Goal: Check status: Check status

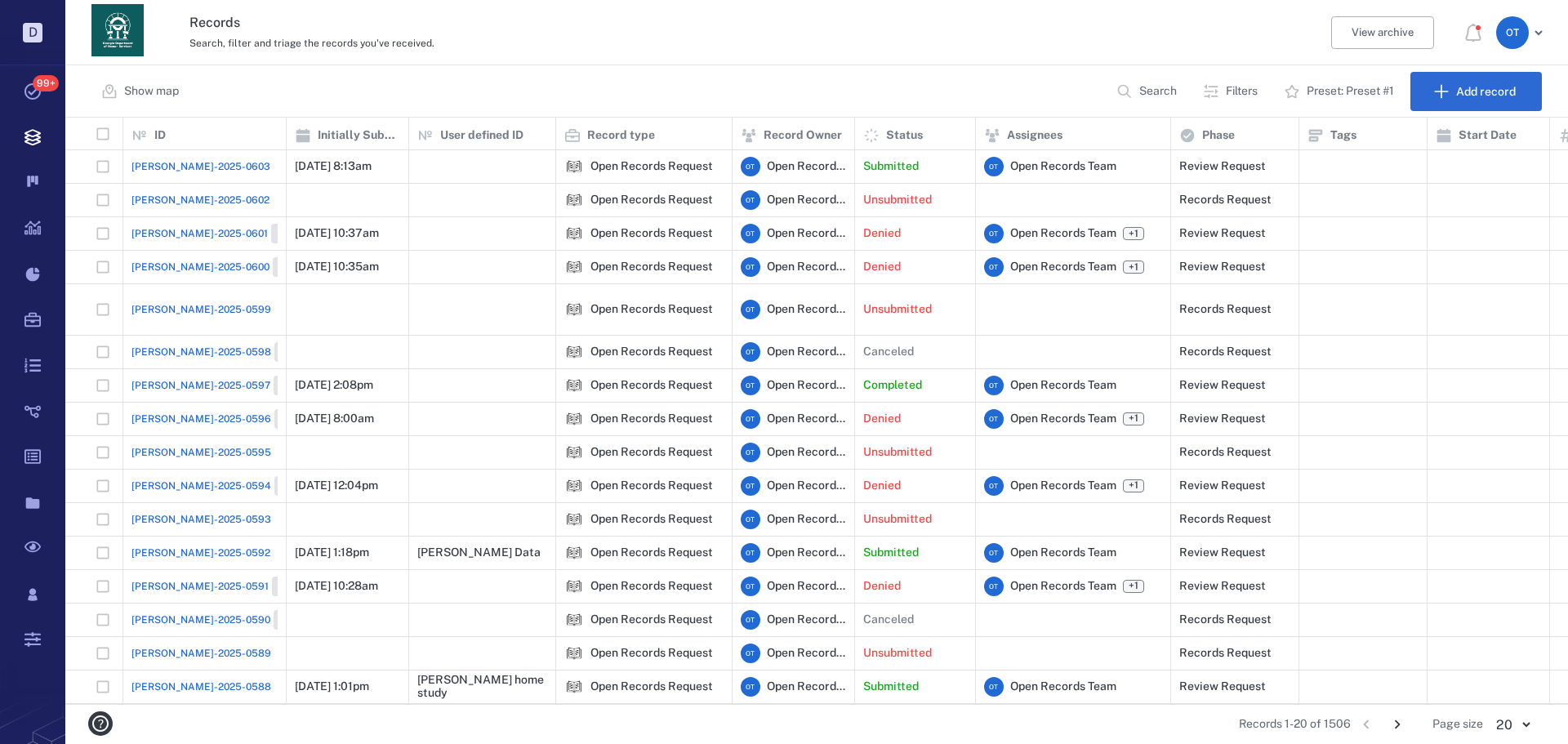
click at [1146, 88] on p "Search" at bounding box center [1158, 91] width 38 height 16
type input "*"
type input "******"
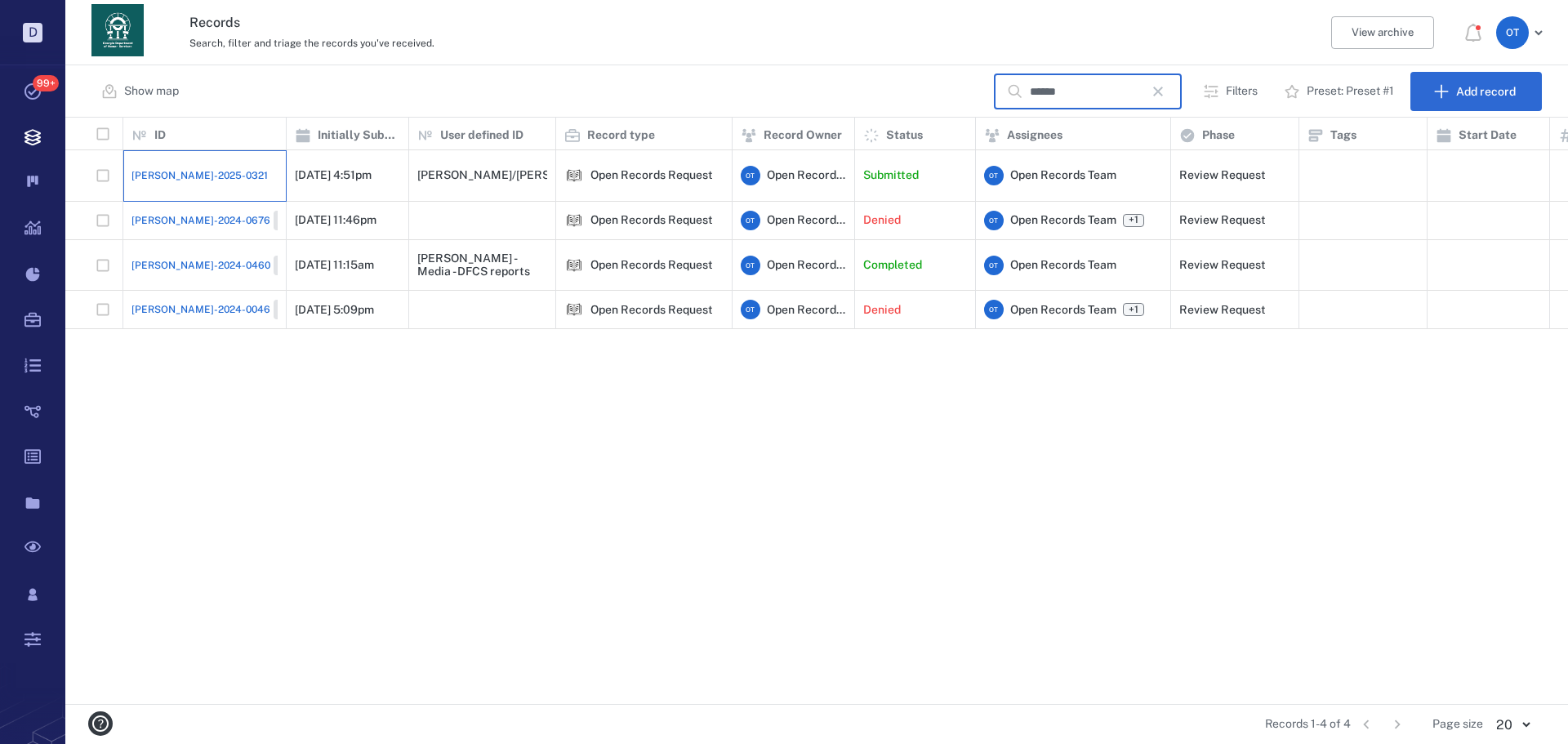
click at [180, 174] on div "[PERSON_NAME]-2025-0321" at bounding box center [204, 175] width 146 height 33
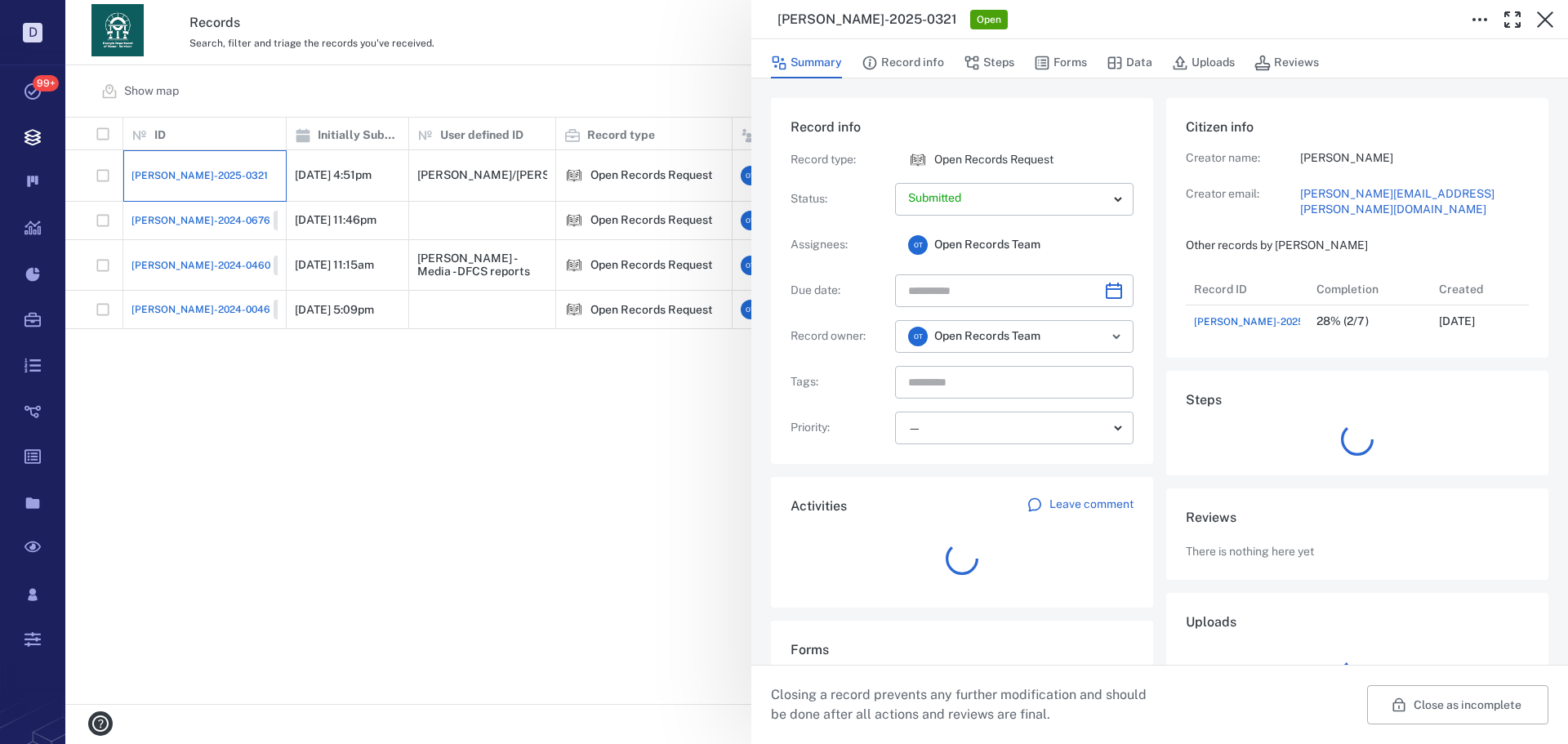
scroll to position [65, 324]
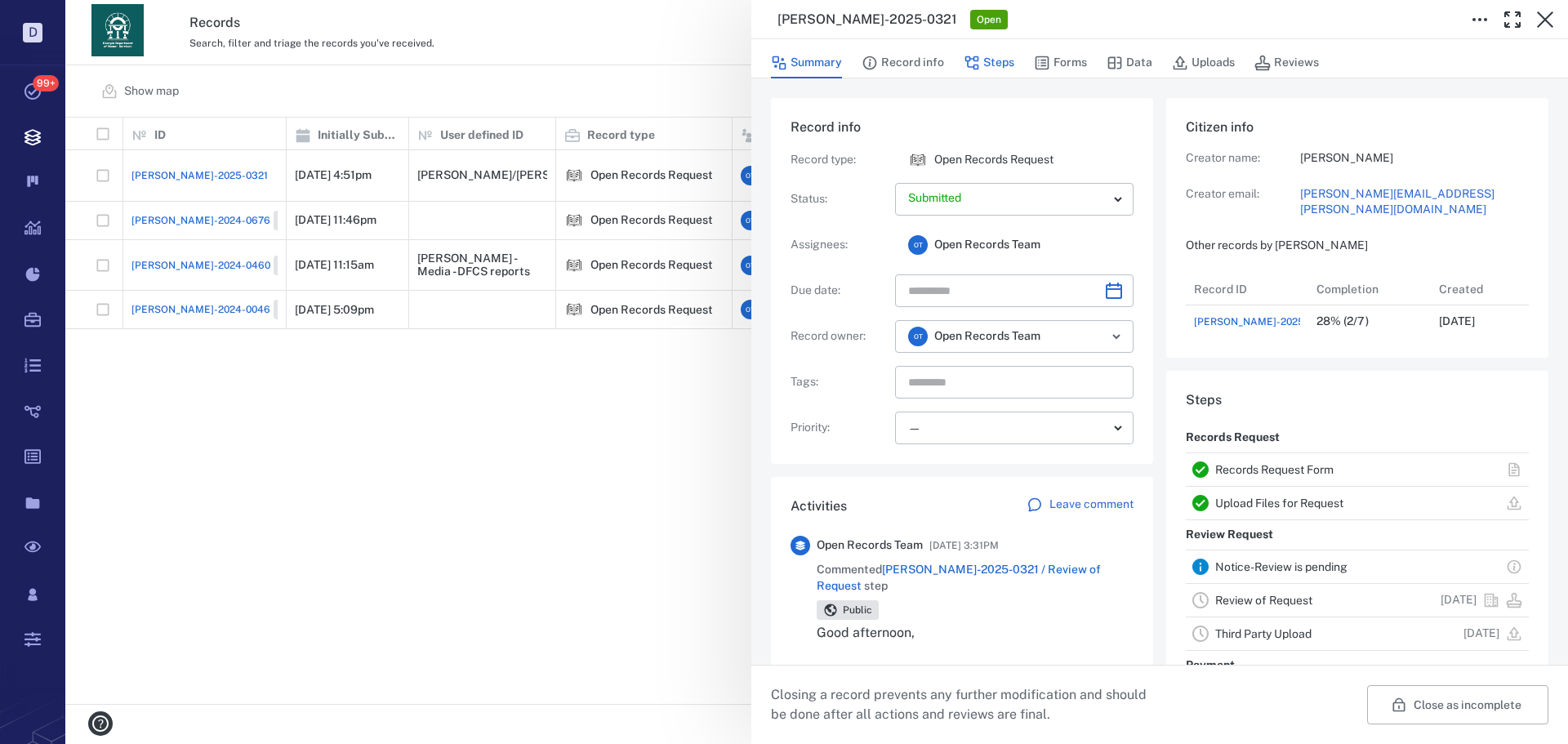
click at [1002, 75] on button "Steps" at bounding box center [988, 63] width 50 height 31
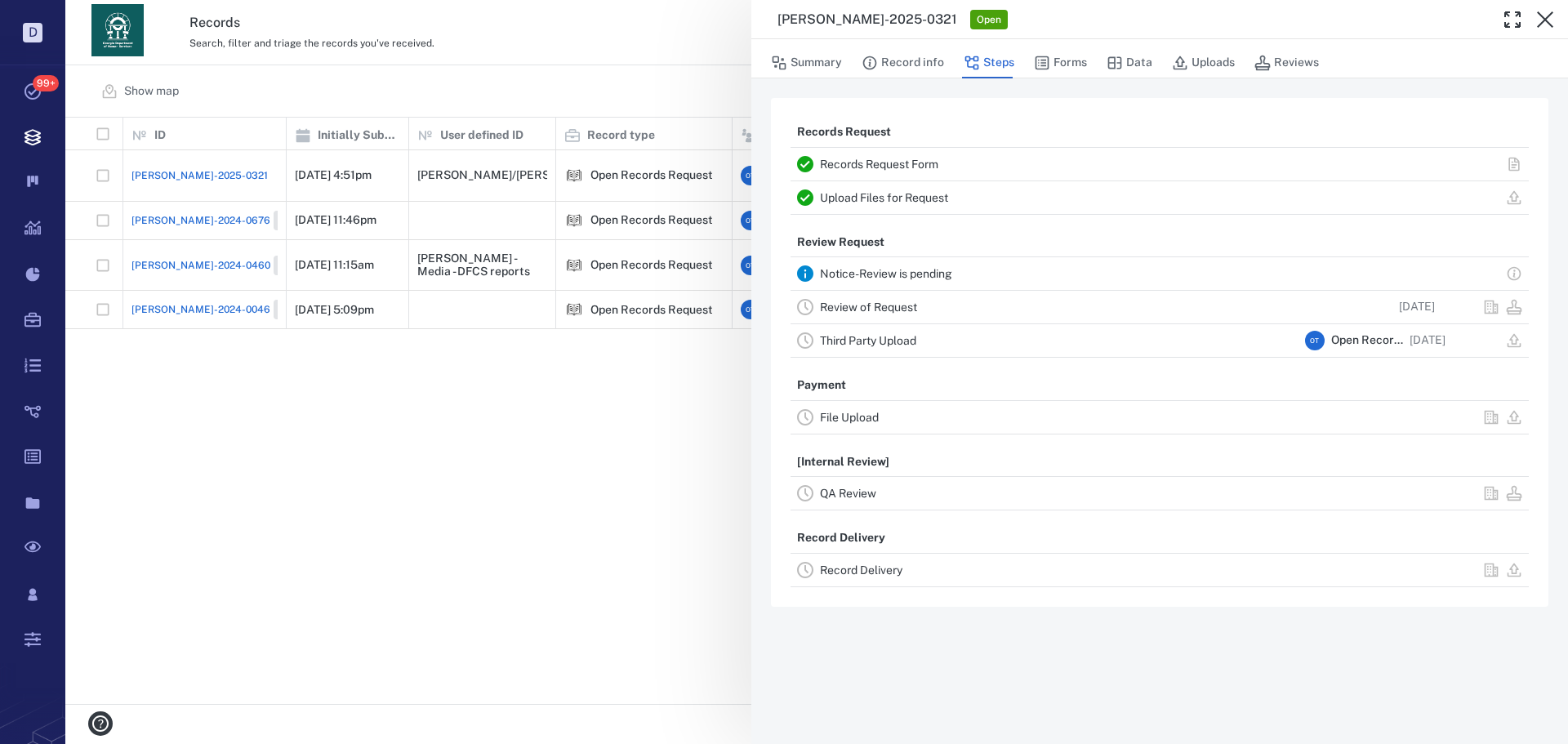
click at [874, 568] on link "Record Delivery" at bounding box center [861, 570] width 82 height 13
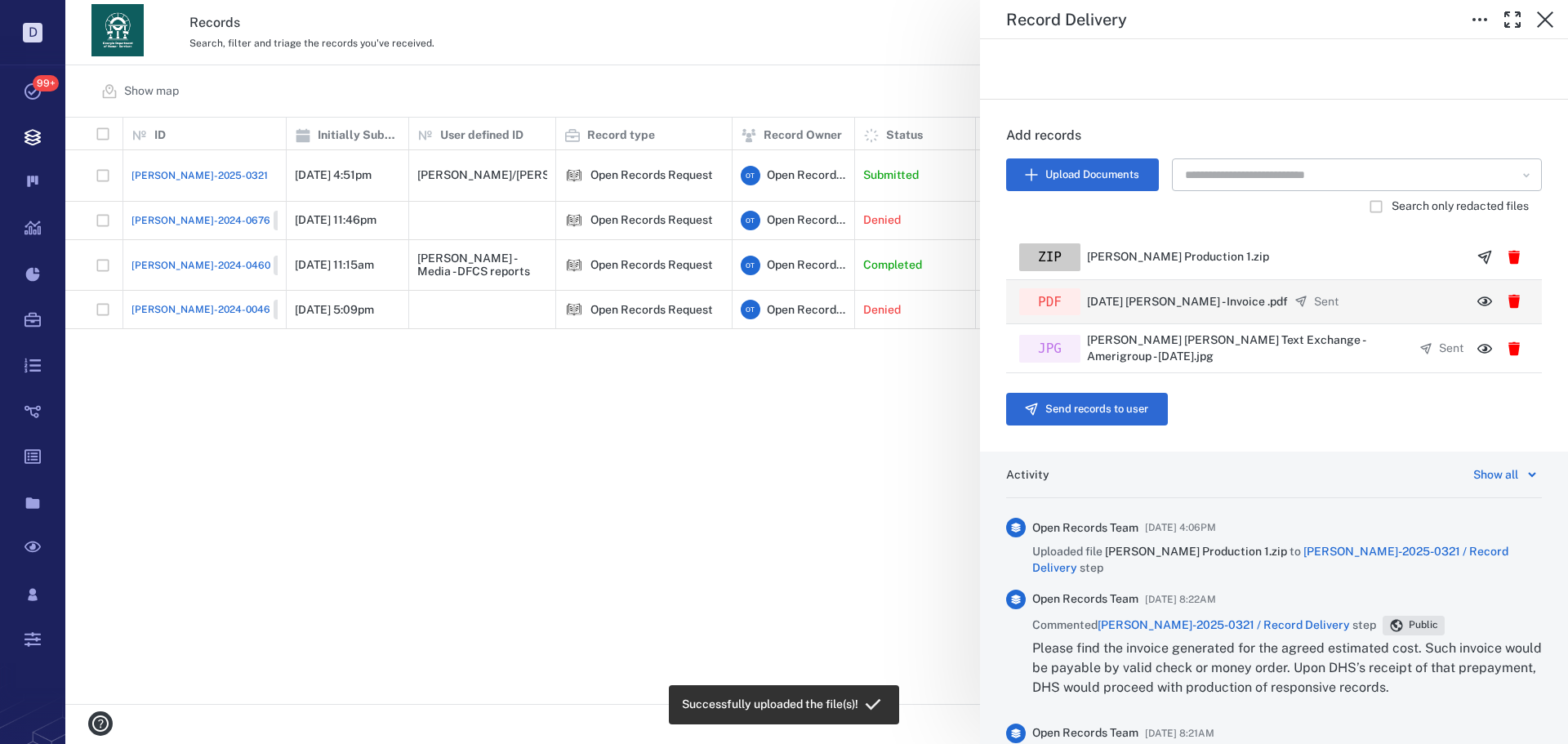
scroll to position [371, 0]
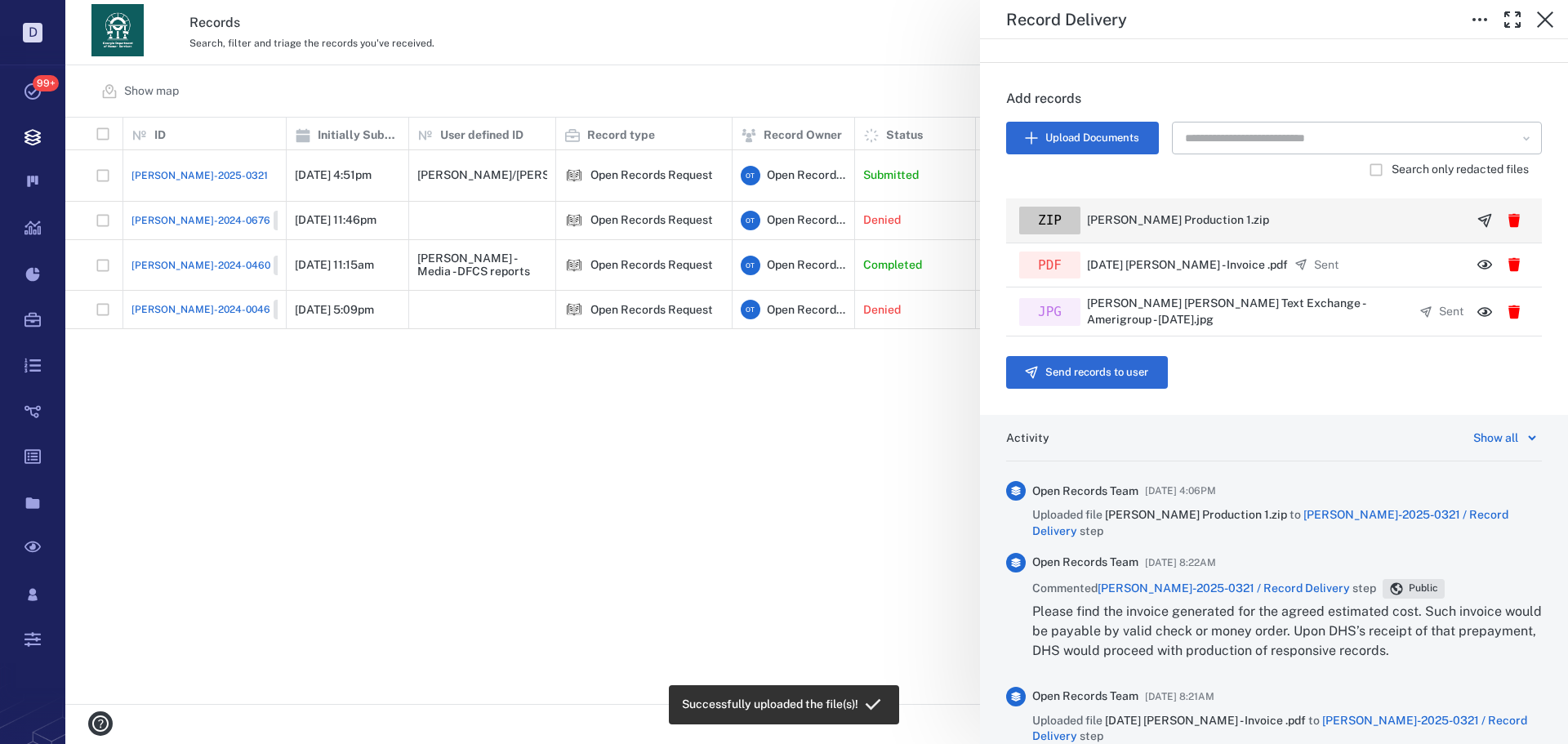
click at [1477, 218] on icon "button" at bounding box center [1485, 221] width 16 height 16
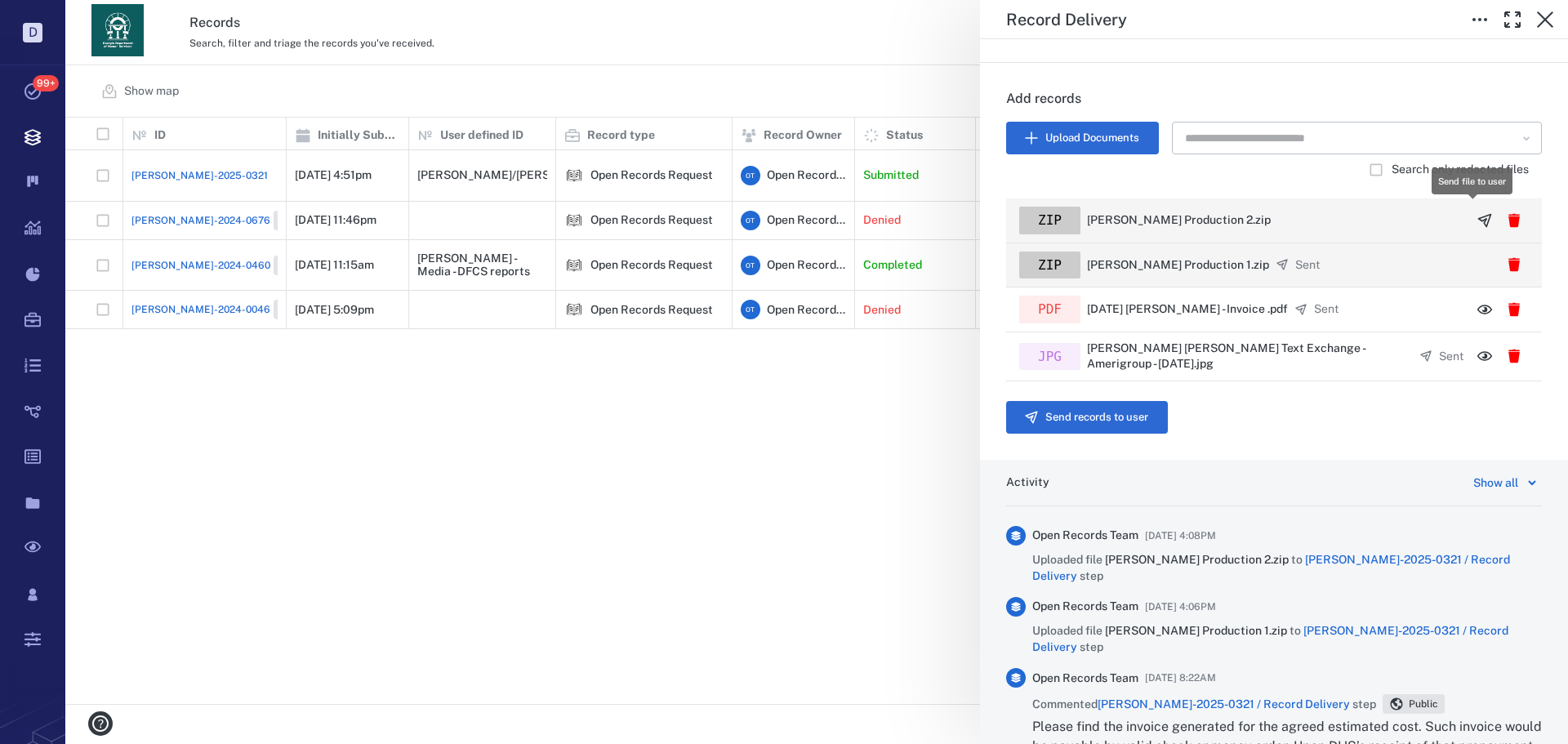
click at [1477, 217] on icon "button" at bounding box center [1485, 221] width 16 height 16
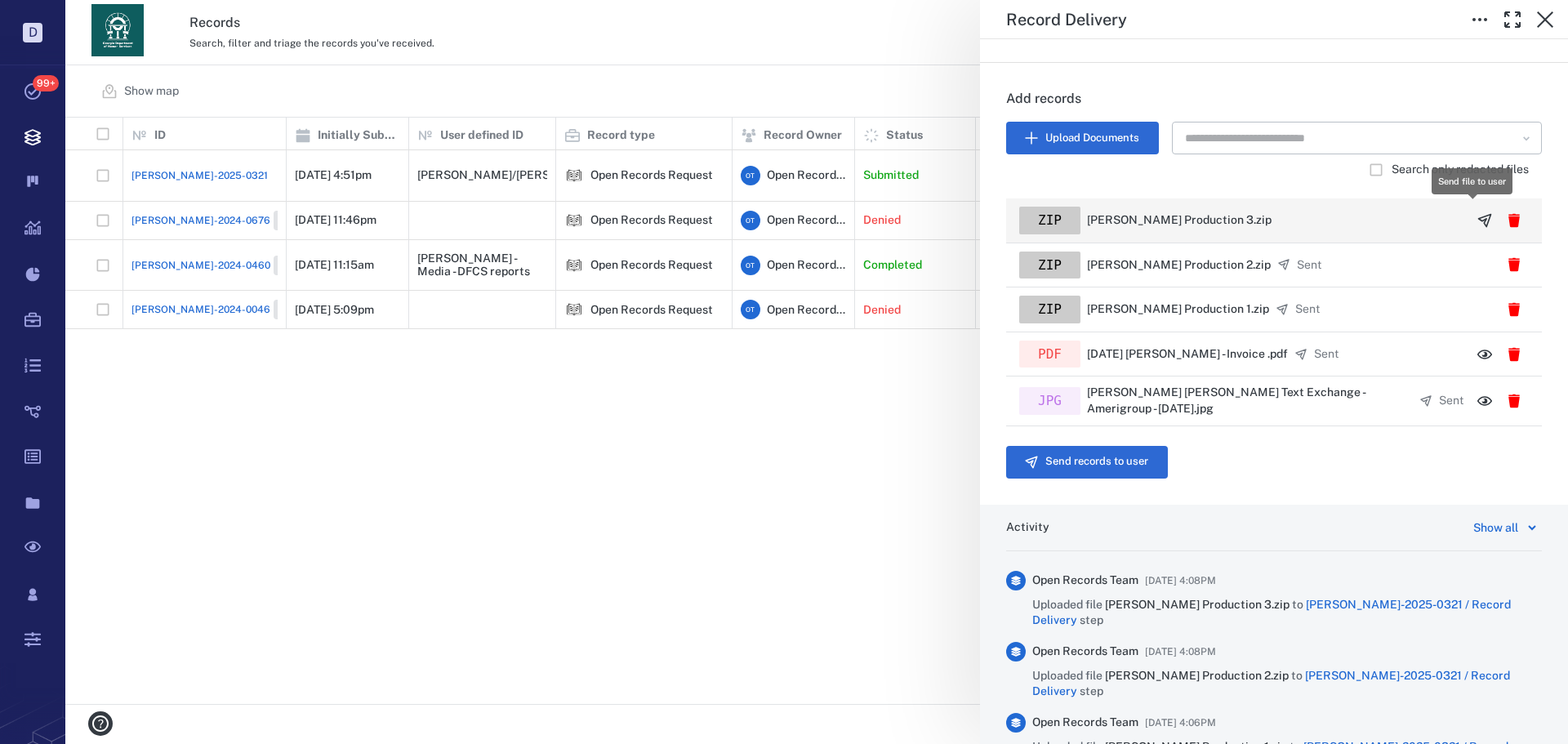
click at [1470, 218] on button "button" at bounding box center [1485, 221] width 30 height 30
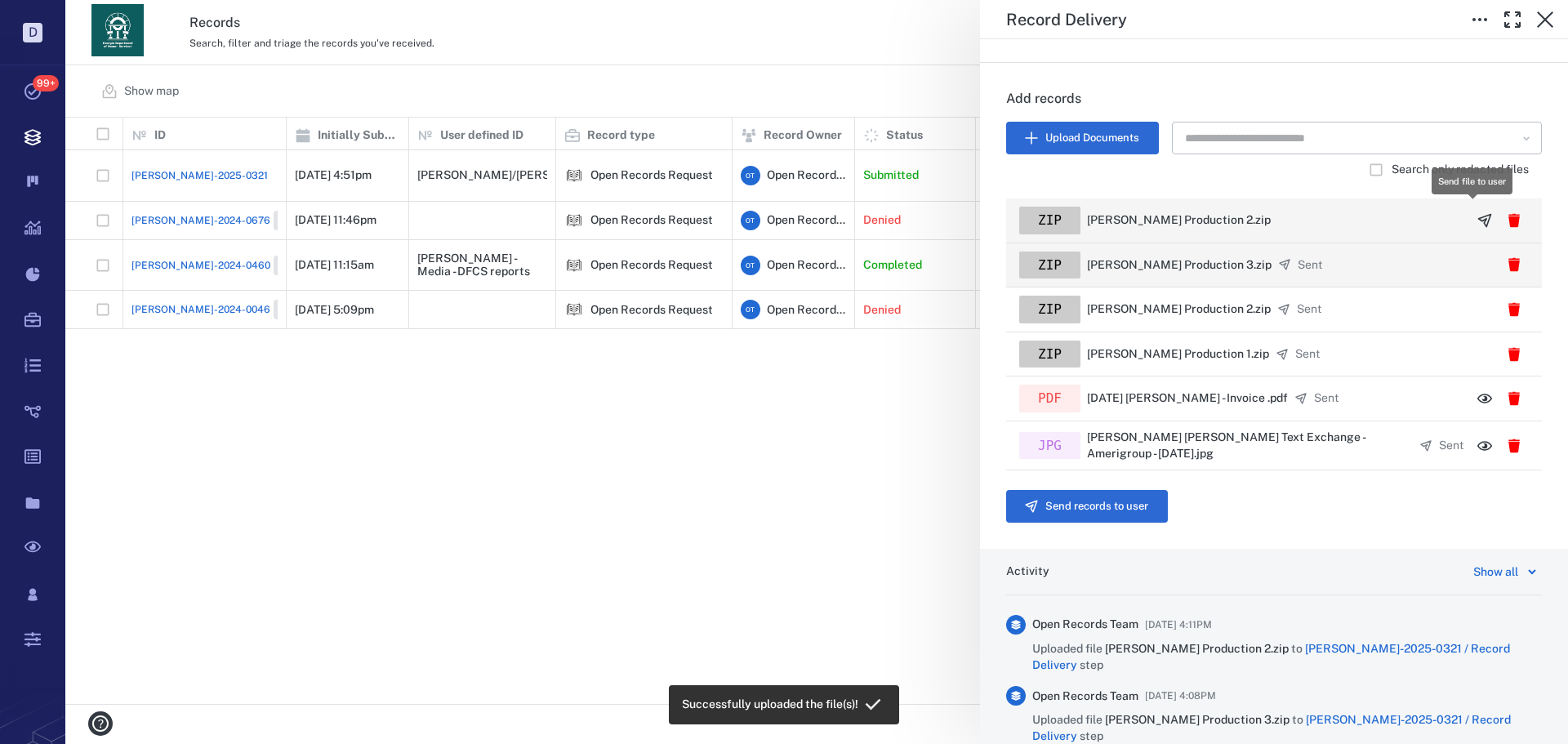
click at [1479, 218] on icon "button" at bounding box center [1485, 220] width 12 height 12
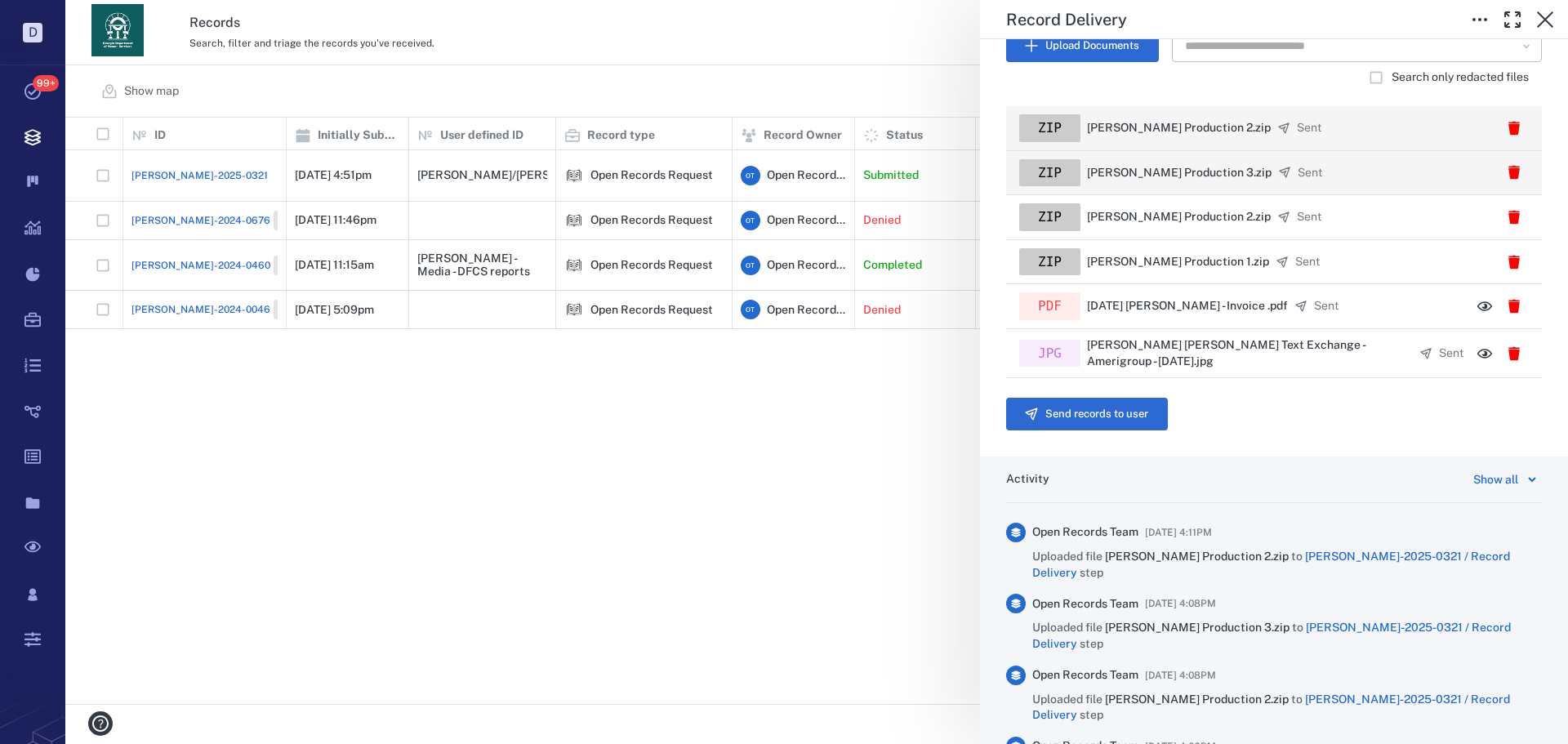
scroll to position [371, 0]
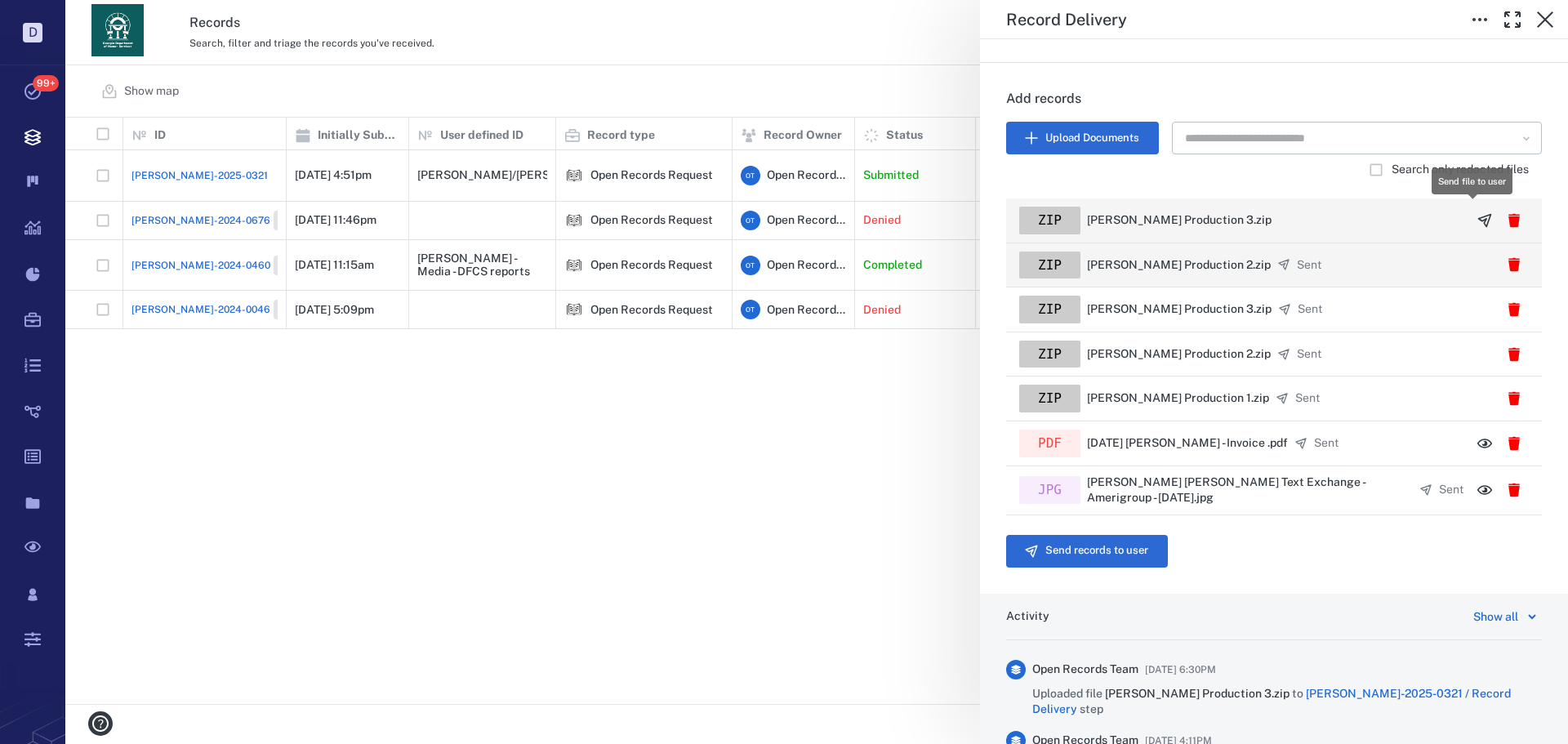
click at [1477, 222] on icon "button" at bounding box center [1485, 221] width 16 height 16
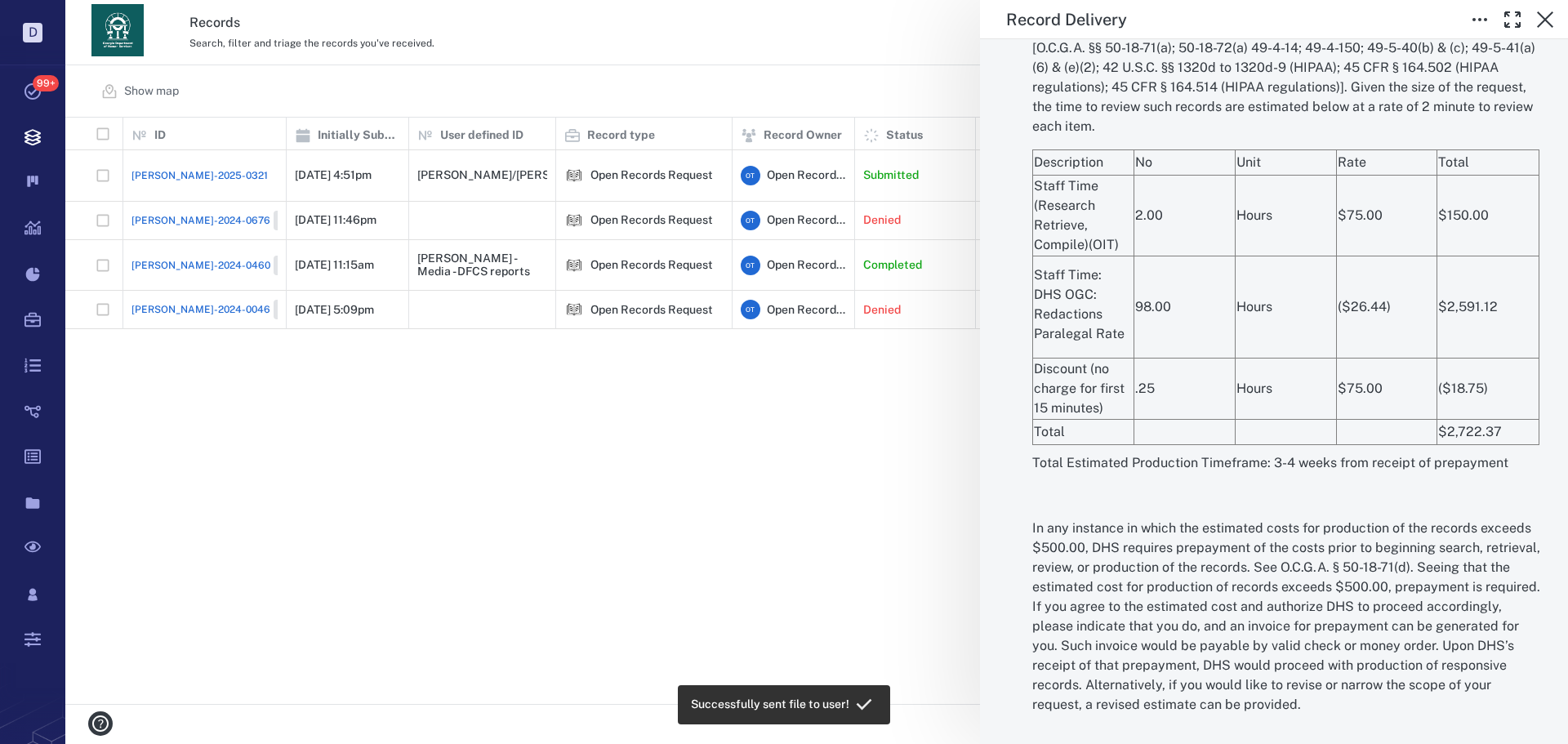
scroll to position [3023, 0]
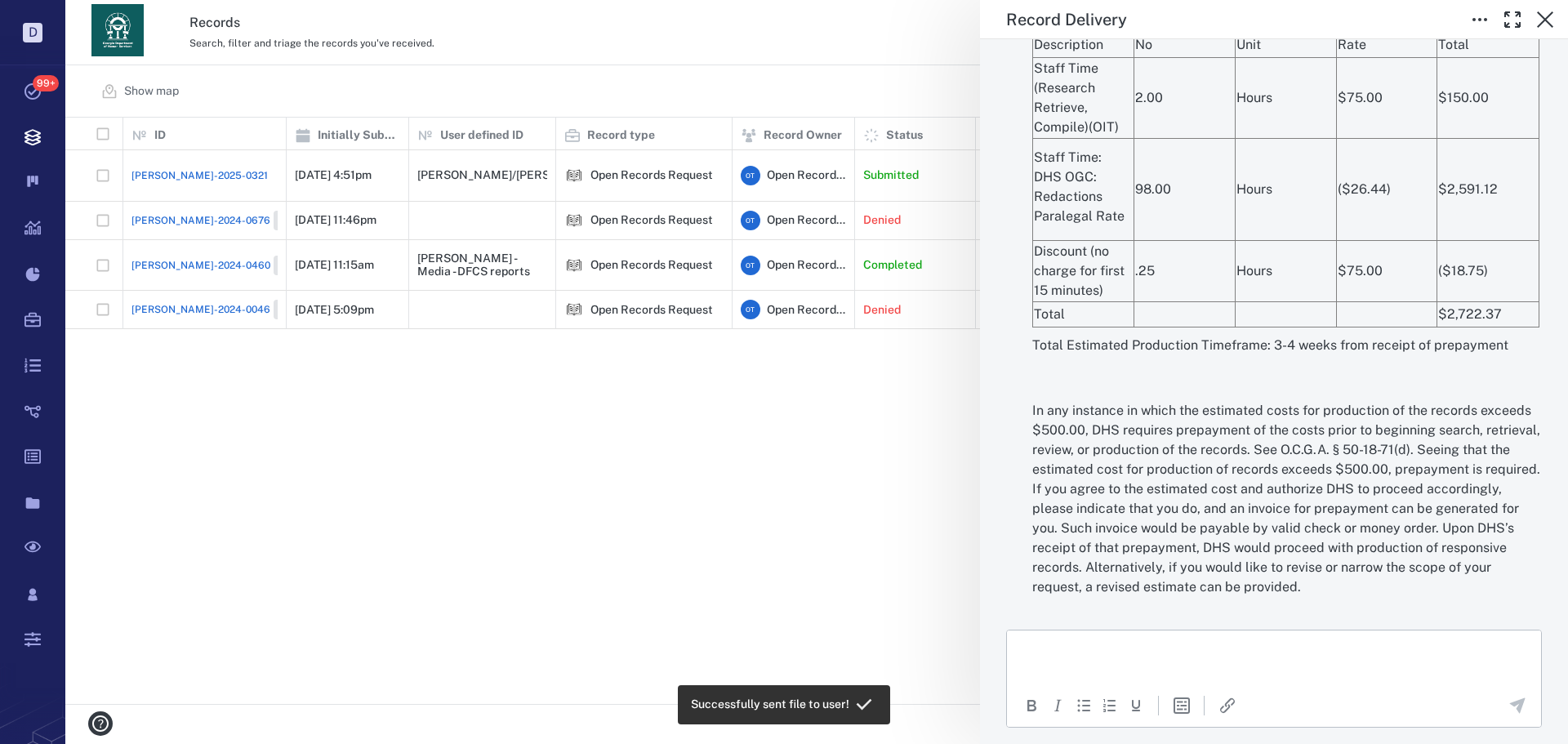
drag, startPoint x: 1096, startPoint y: 681, endPoint x: 1099, endPoint y: 662, distance: 19.2
click at [1096, 743] on span "Make visible to end-user" at bounding box center [1091, 756] width 127 height 16
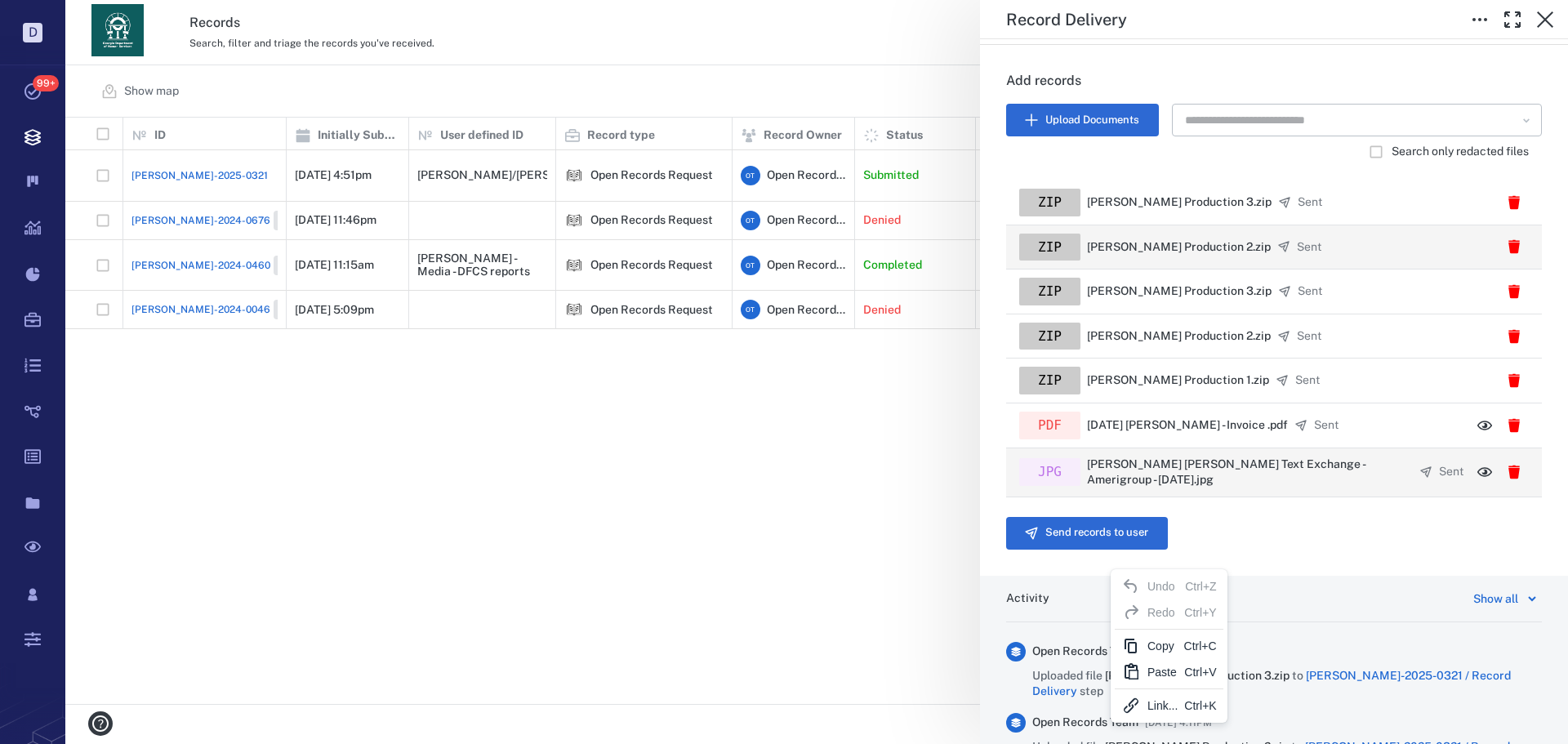
scroll to position [328, 0]
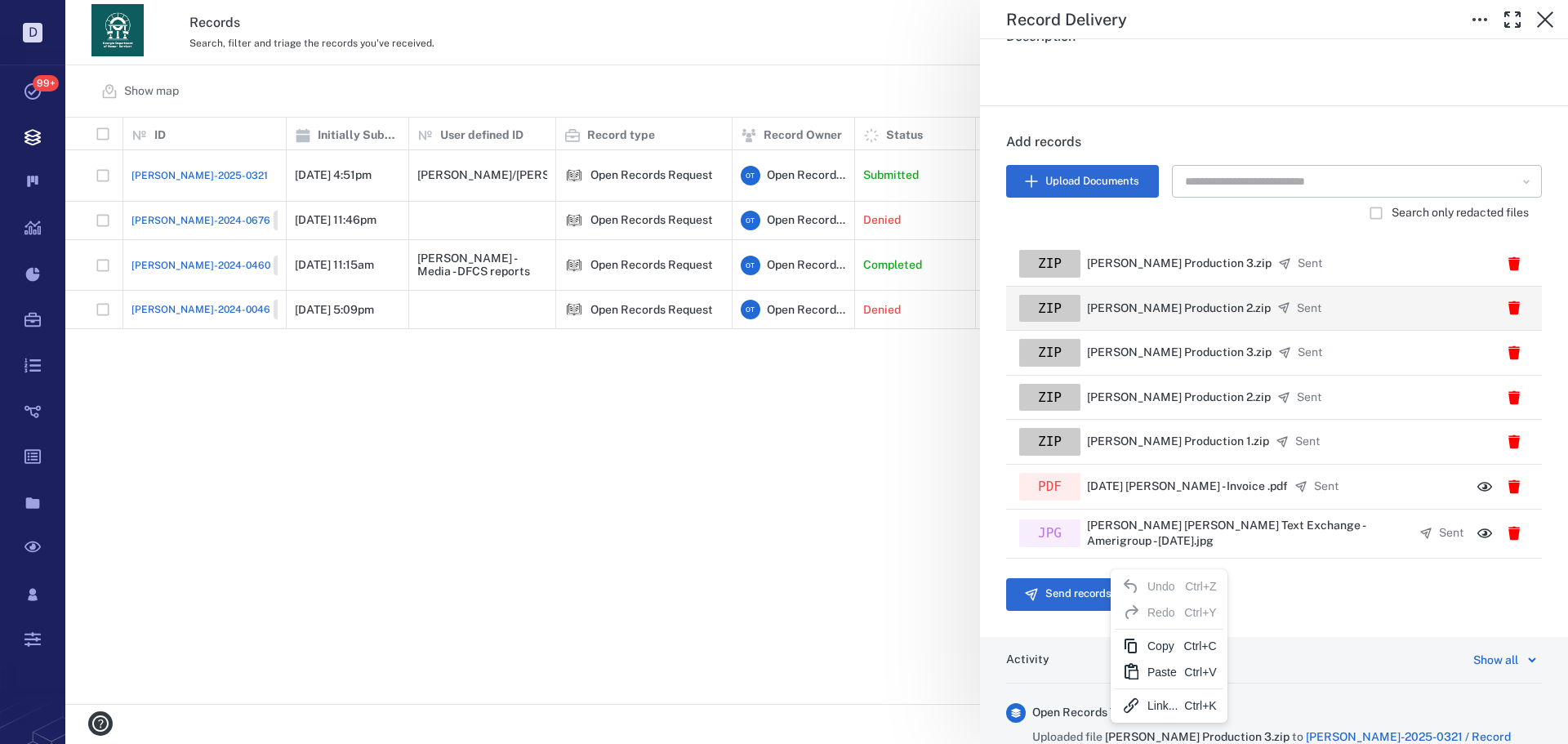
click at [1369, 417] on div "Status Incomplete Type Record delivery Assignee ​ Due date ​ Record [PERSON_NAM…" at bounding box center [1274, 64] width 588 height 705
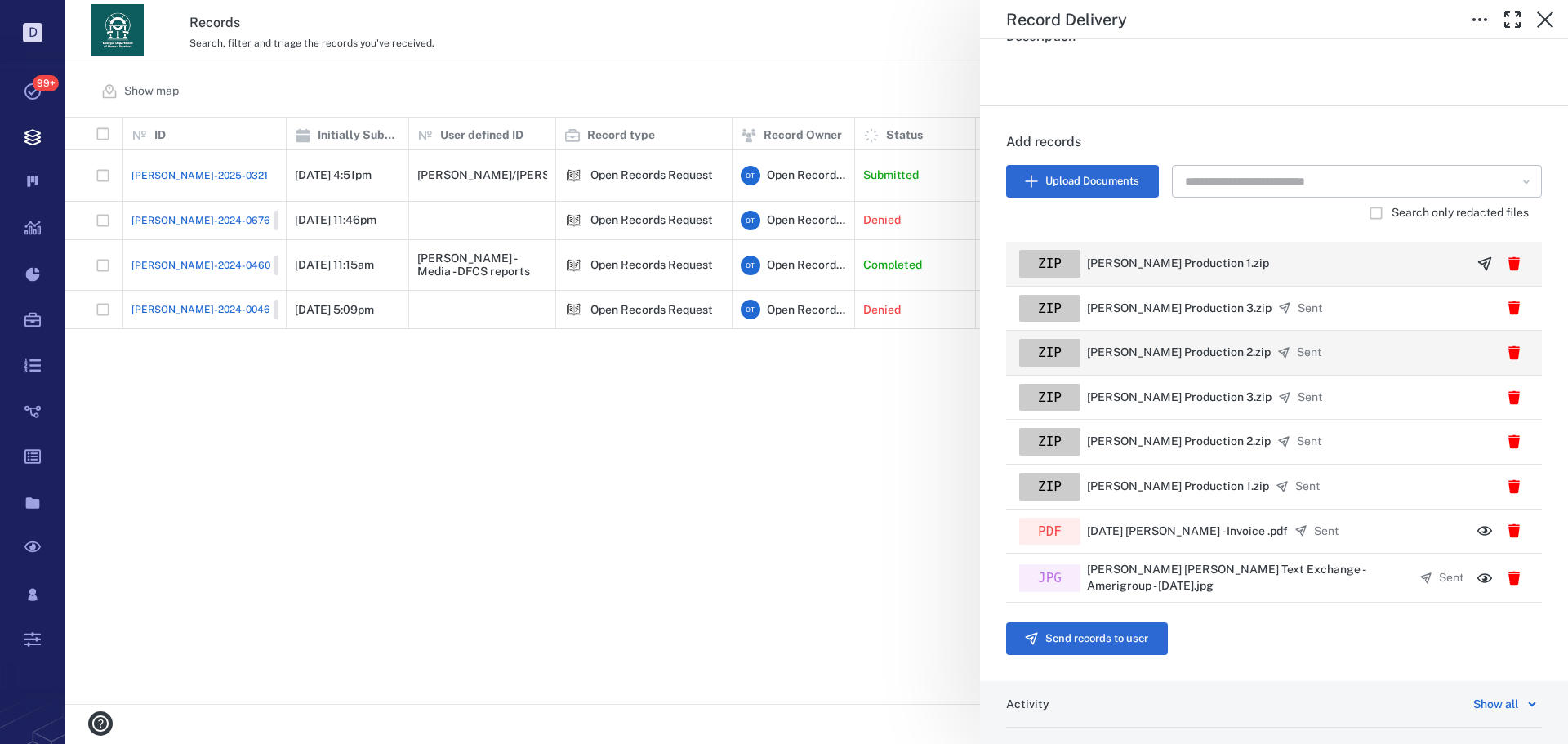
click at [1477, 259] on icon "button" at bounding box center [1485, 264] width 16 height 16
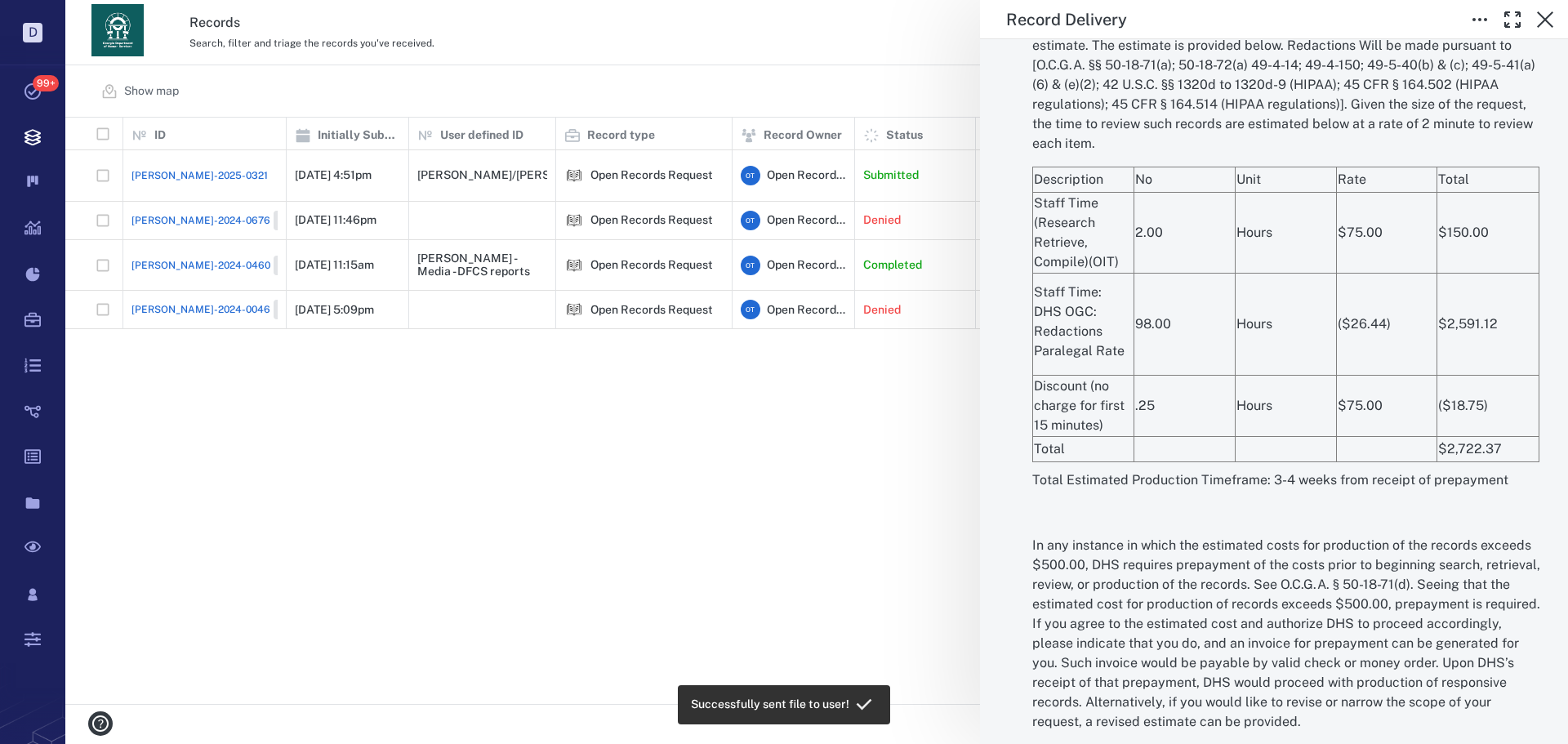
scroll to position [3123, 0]
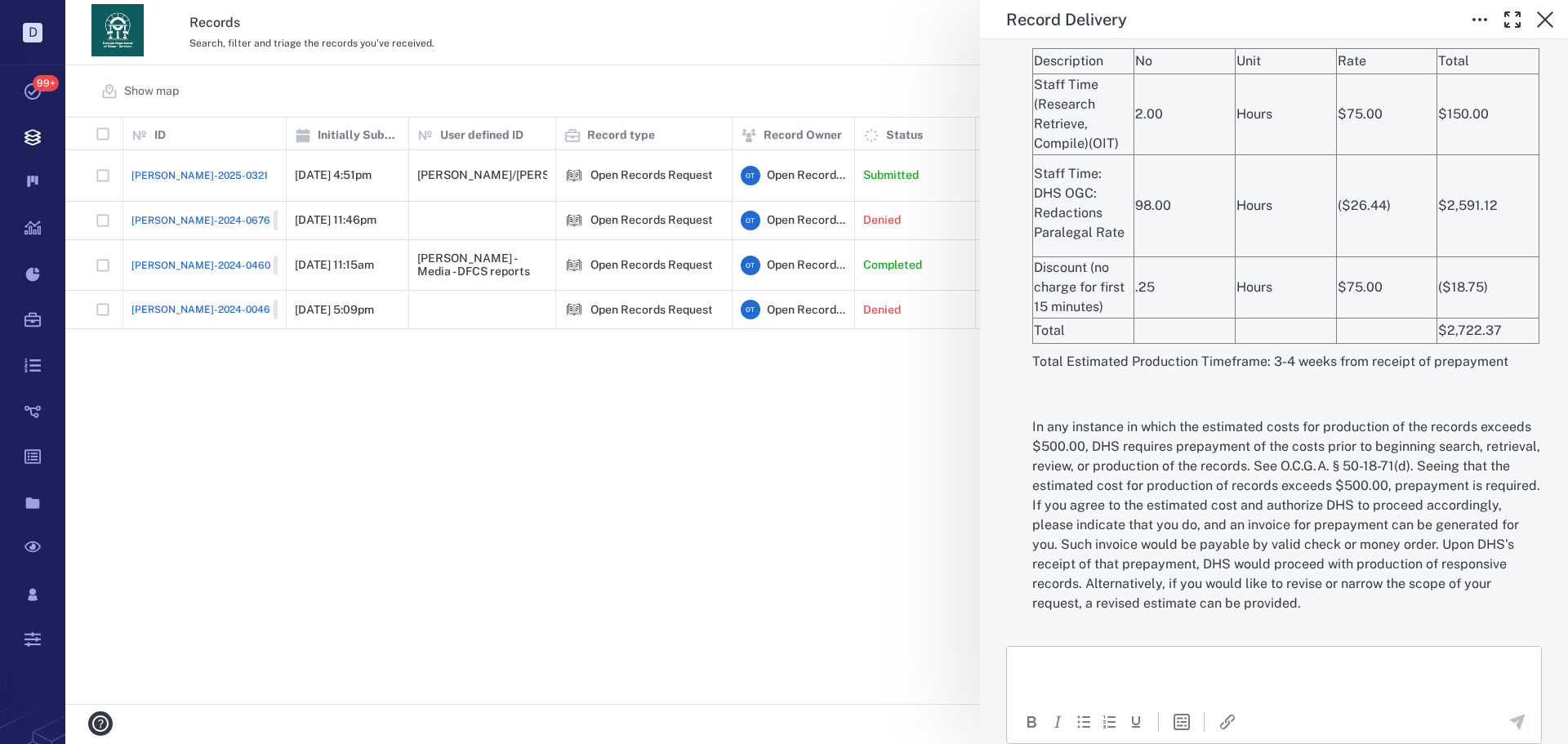
click at [1113, 660] on p "Rich Text Area. Press ALT-0 for help." at bounding box center [1273, 667] width 506 height 15
click at [1150, 667] on div "Paste" at bounding box center [1164, 666] width 30 height 20
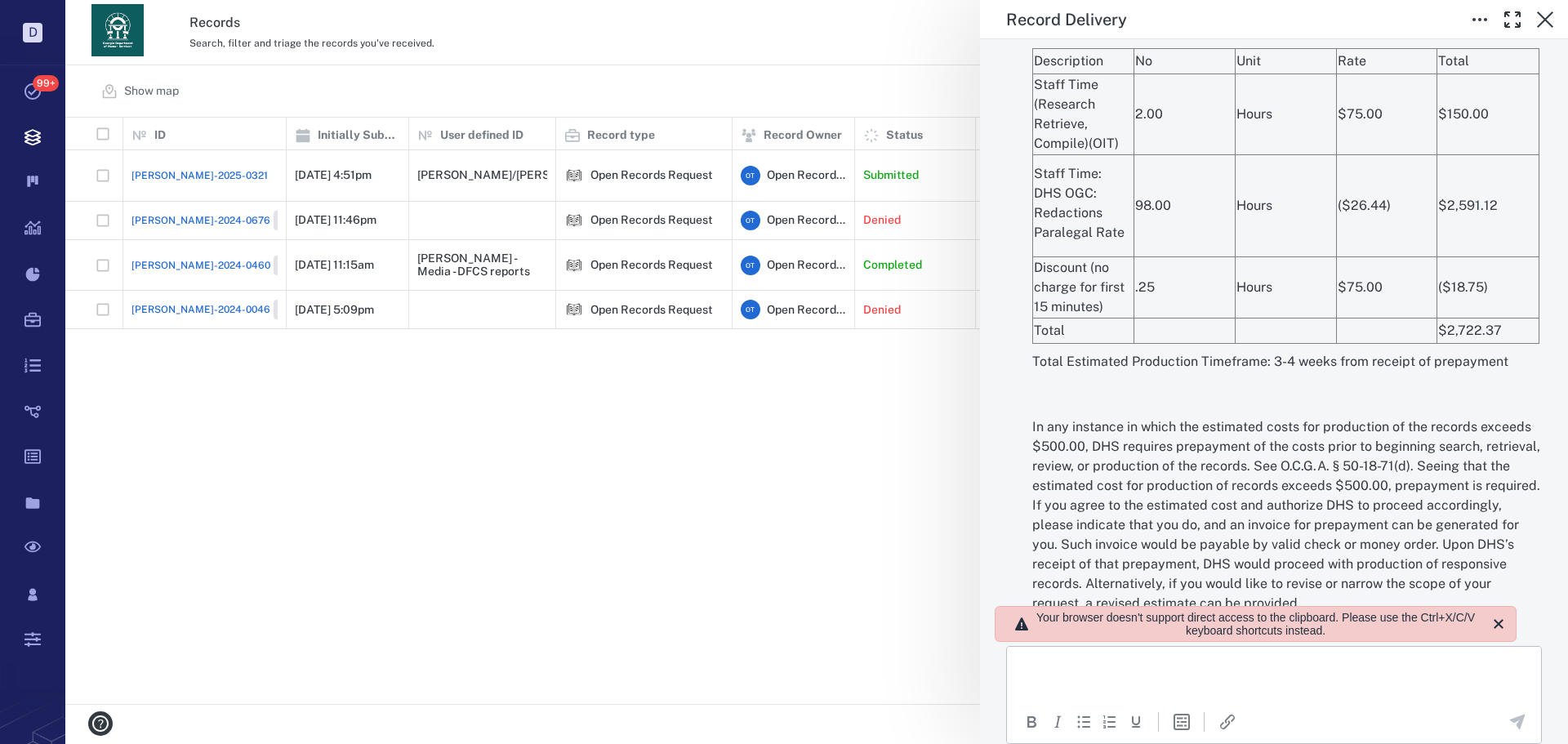
click at [1122, 677] on html at bounding box center [1273, 667] width 534 height 41
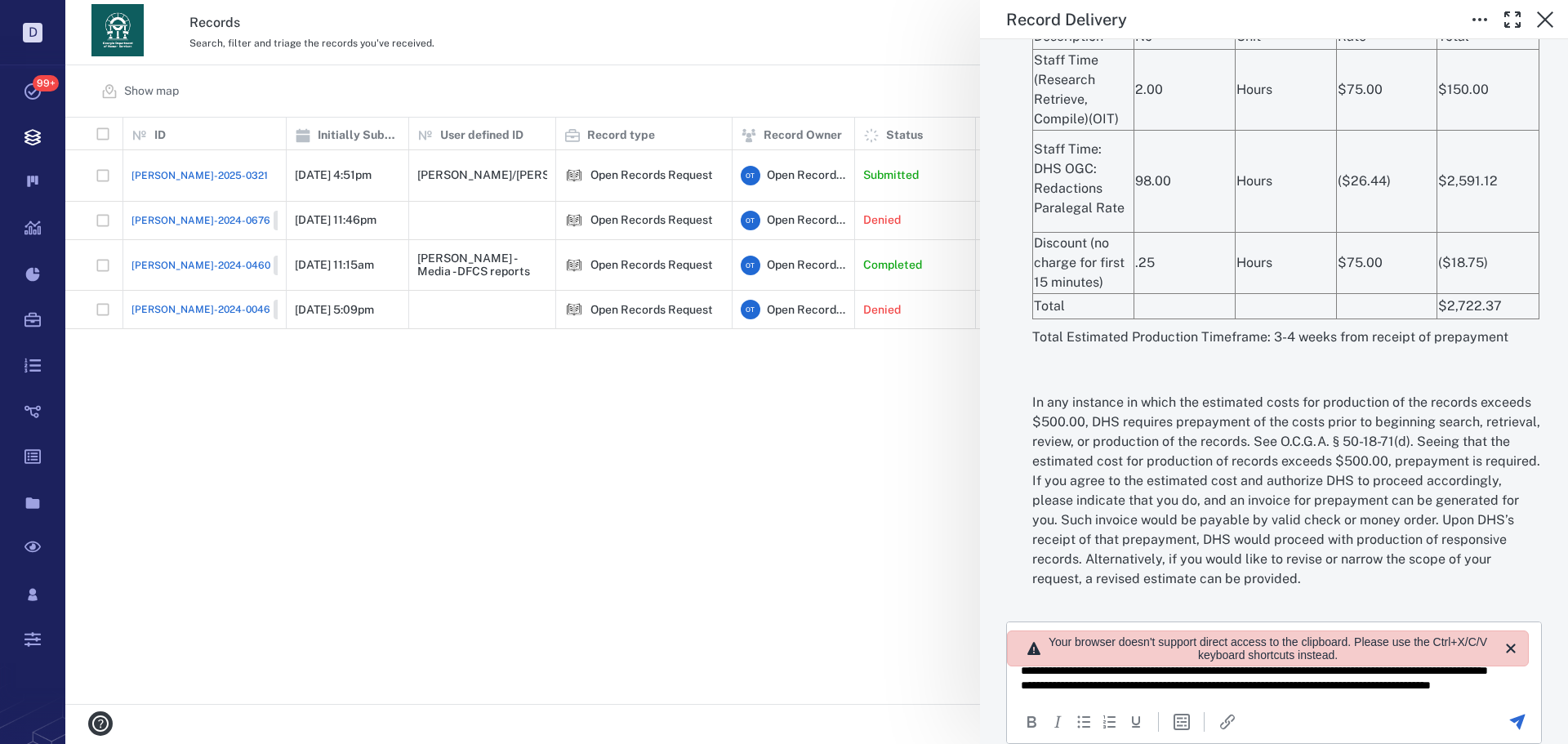
scroll to position [21, 0]
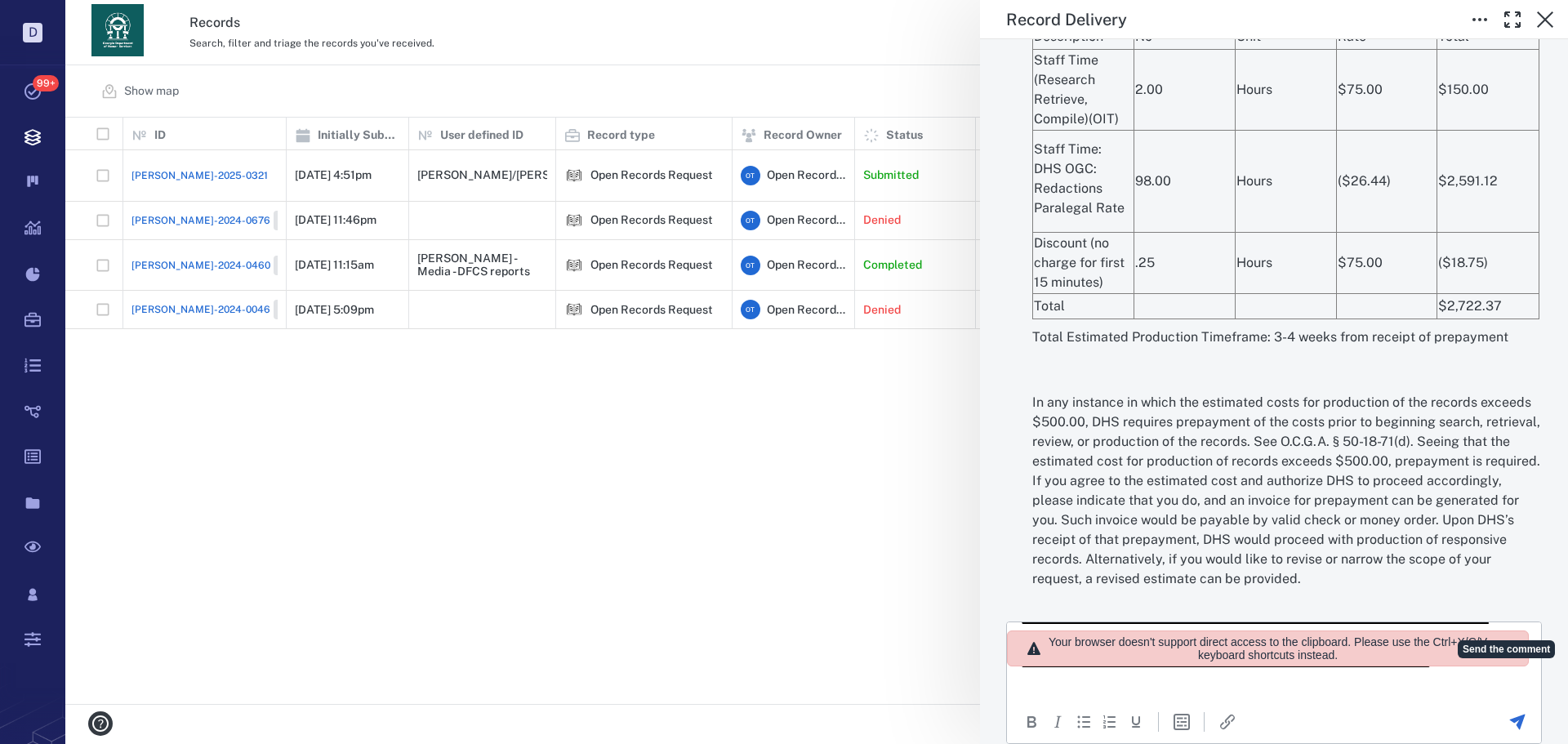
drag, startPoint x: 1511, startPoint y: 625, endPoint x: 485, endPoint y: 45, distance: 1178.6
click at [1511, 713] on icon "Send the comment" at bounding box center [1517, 723] width 20 height 20
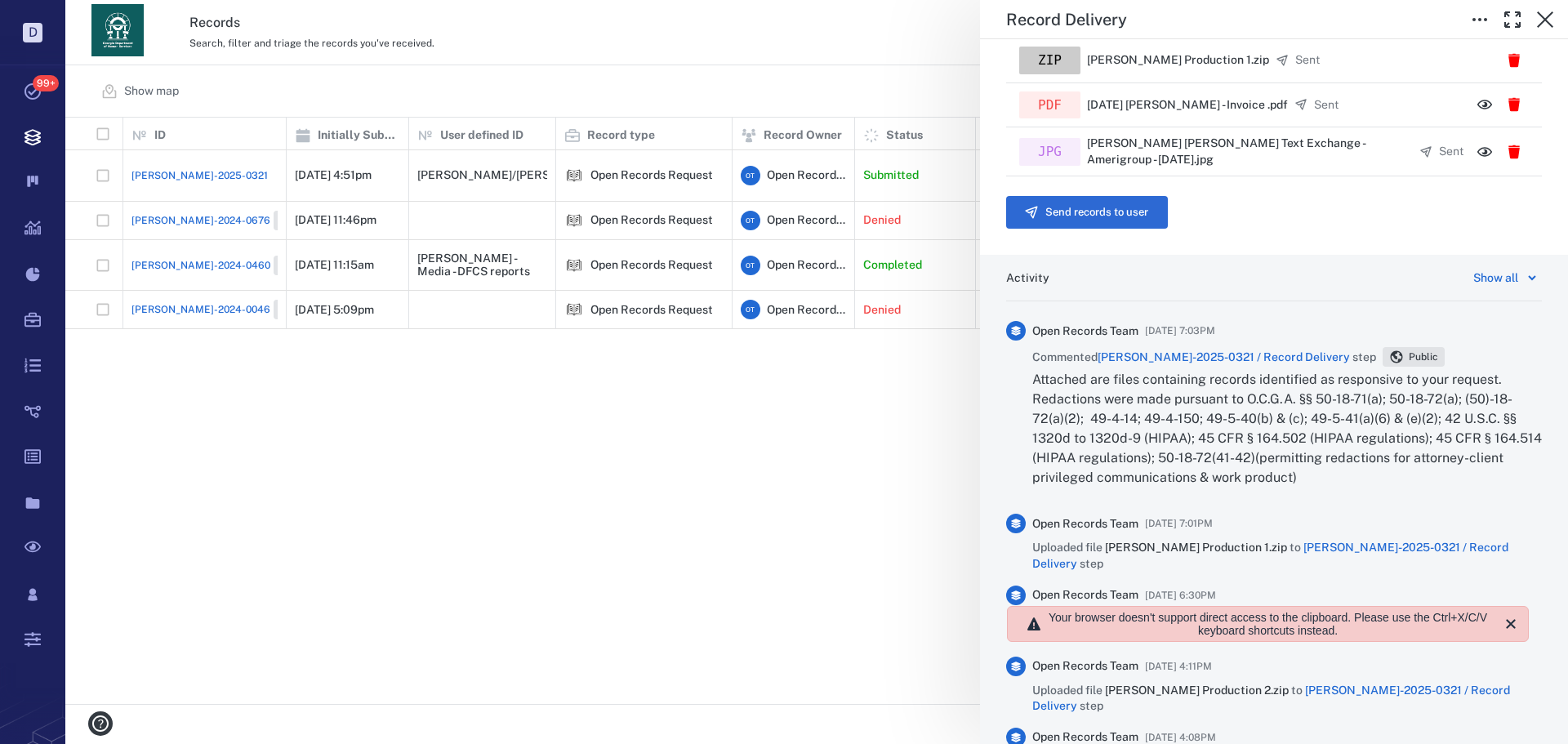
scroll to position [509, 0]
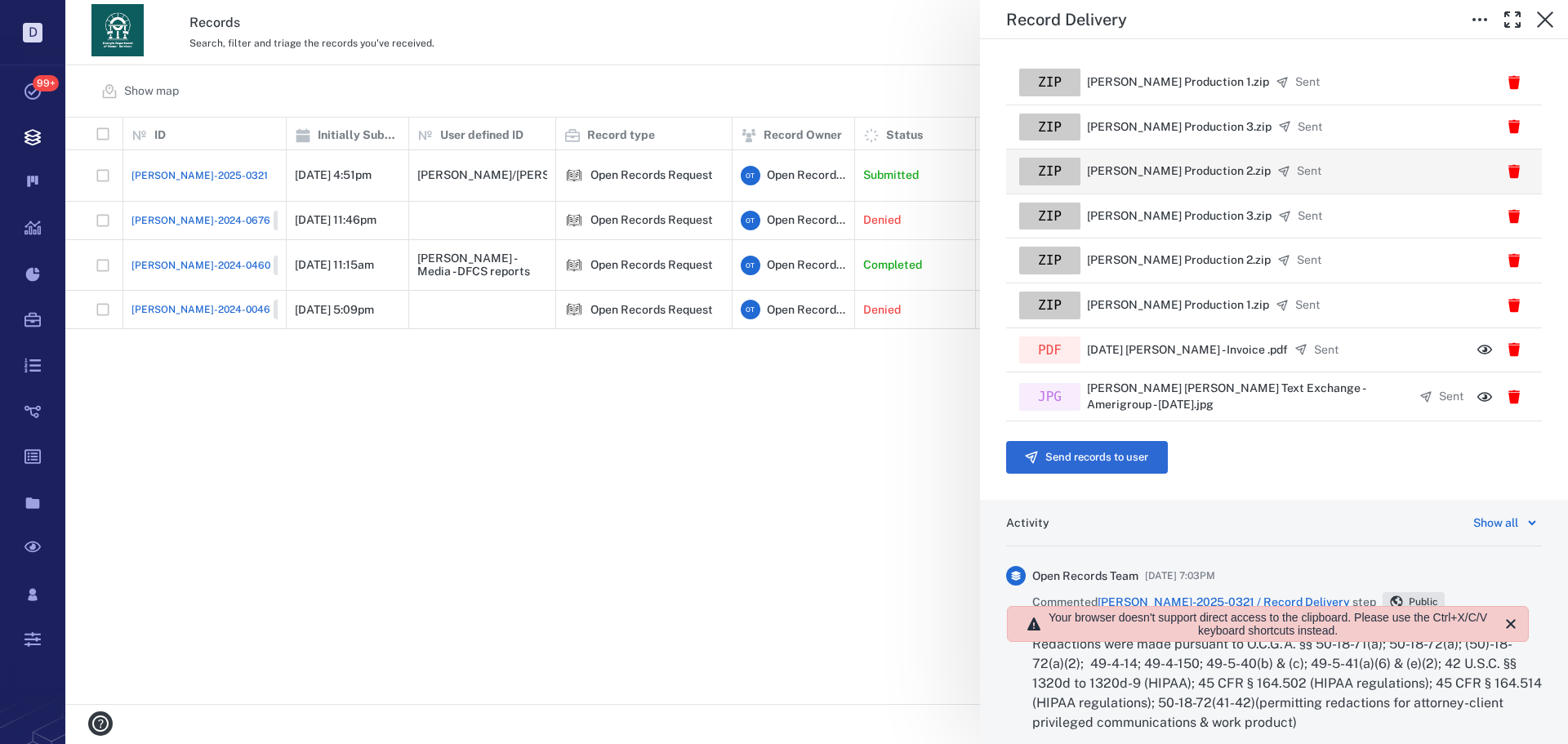
click at [1103, 445] on button "Send records to user" at bounding box center [1087, 457] width 161 height 33
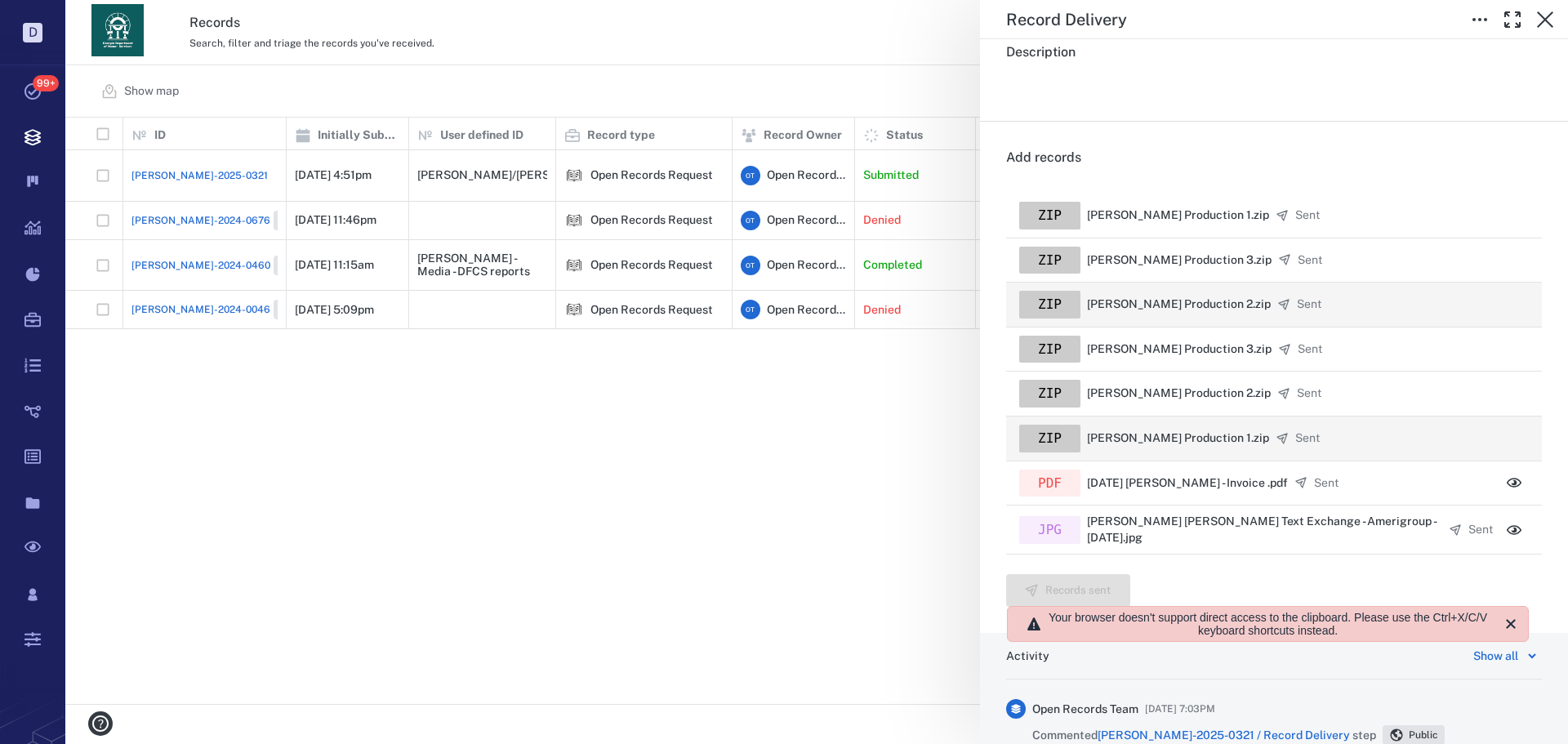
scroll to position [282, 0]
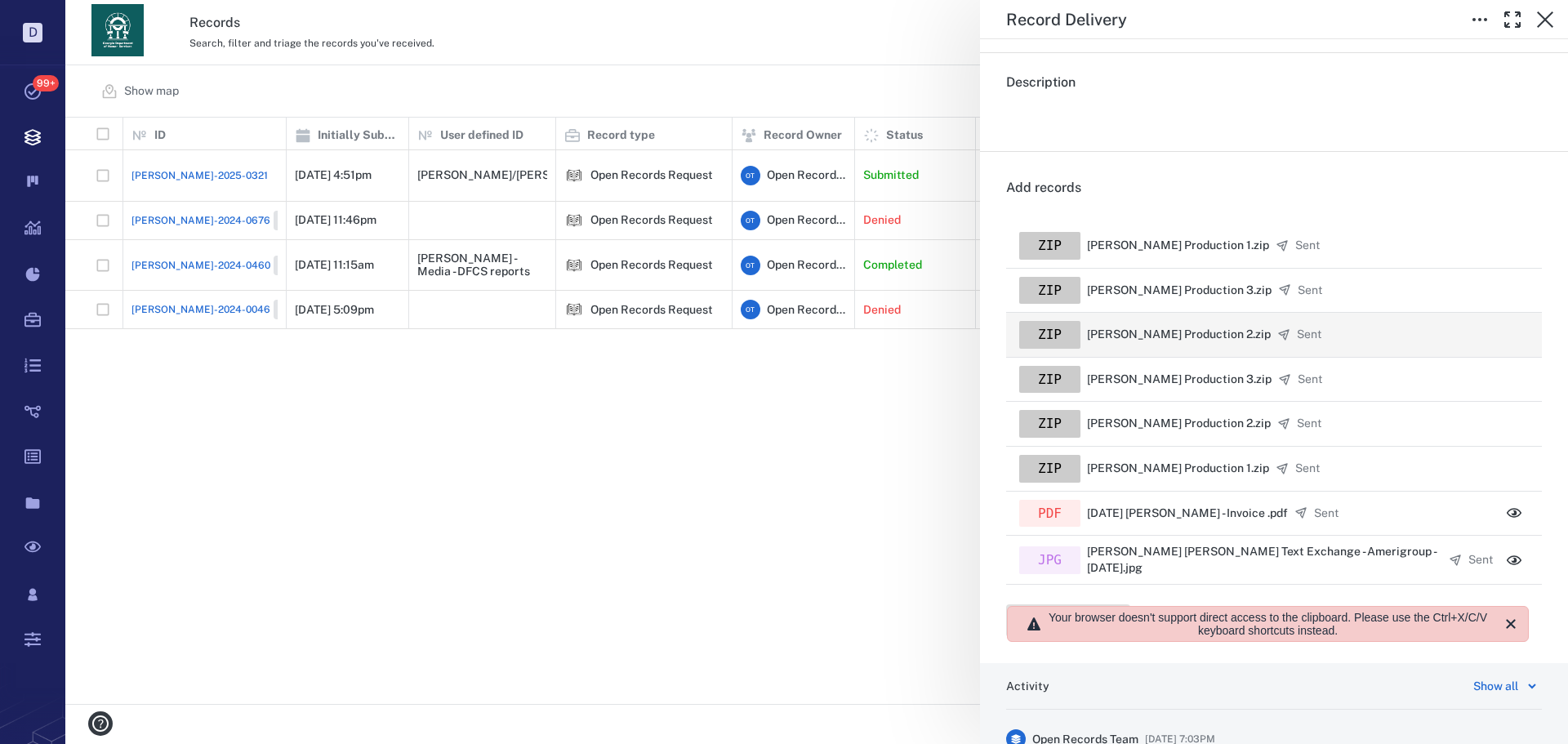
click at [819, 384] on div "Record Delivery Status Complete Type Record delivery Assignee ​ Due date ​ Reco…" at bounding box center [816, 372] width 1502 height 744
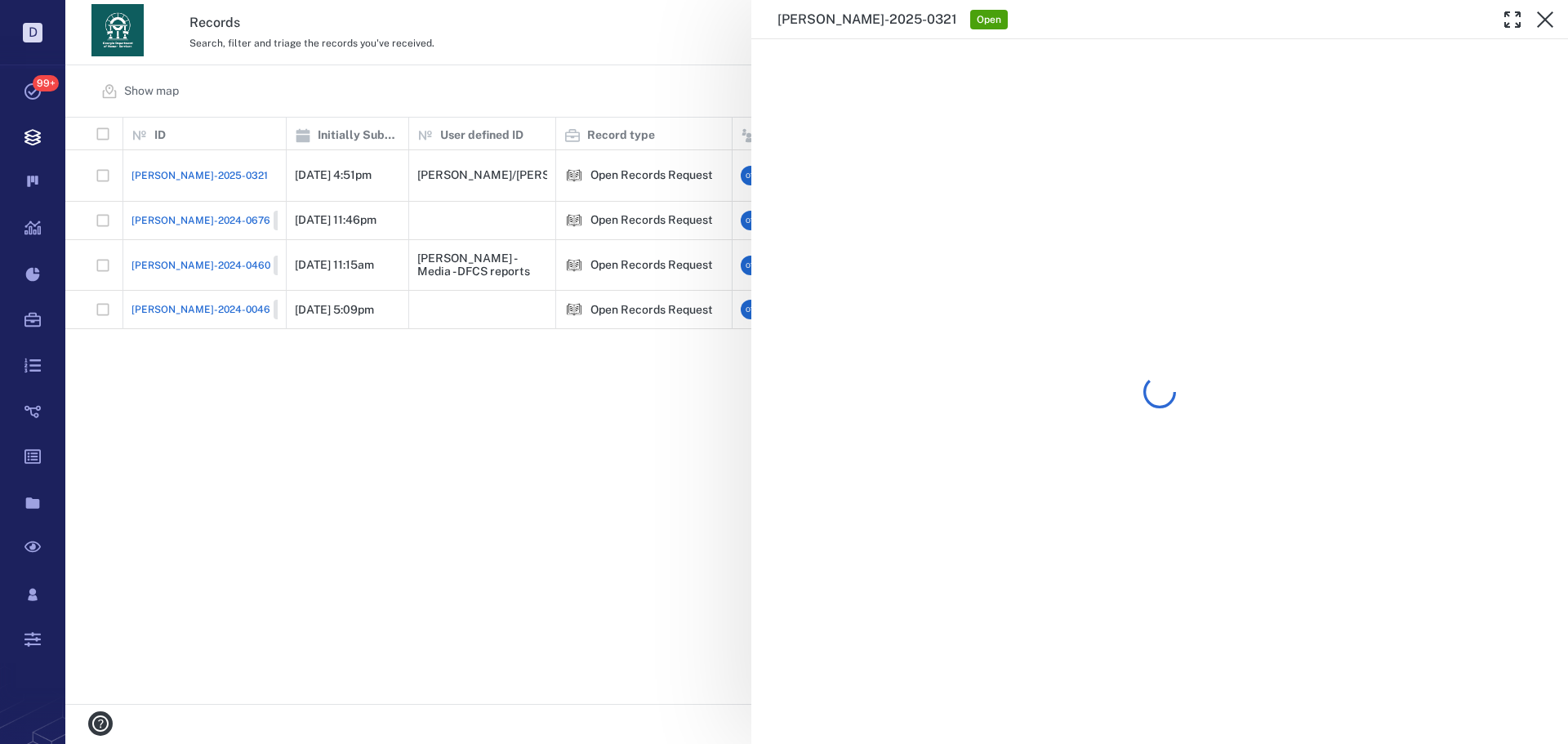
click at [746, 386] on div "[PERSON_NAME]-2025-0321 Open" at bounding box center [816, 372] width 1502 height 744
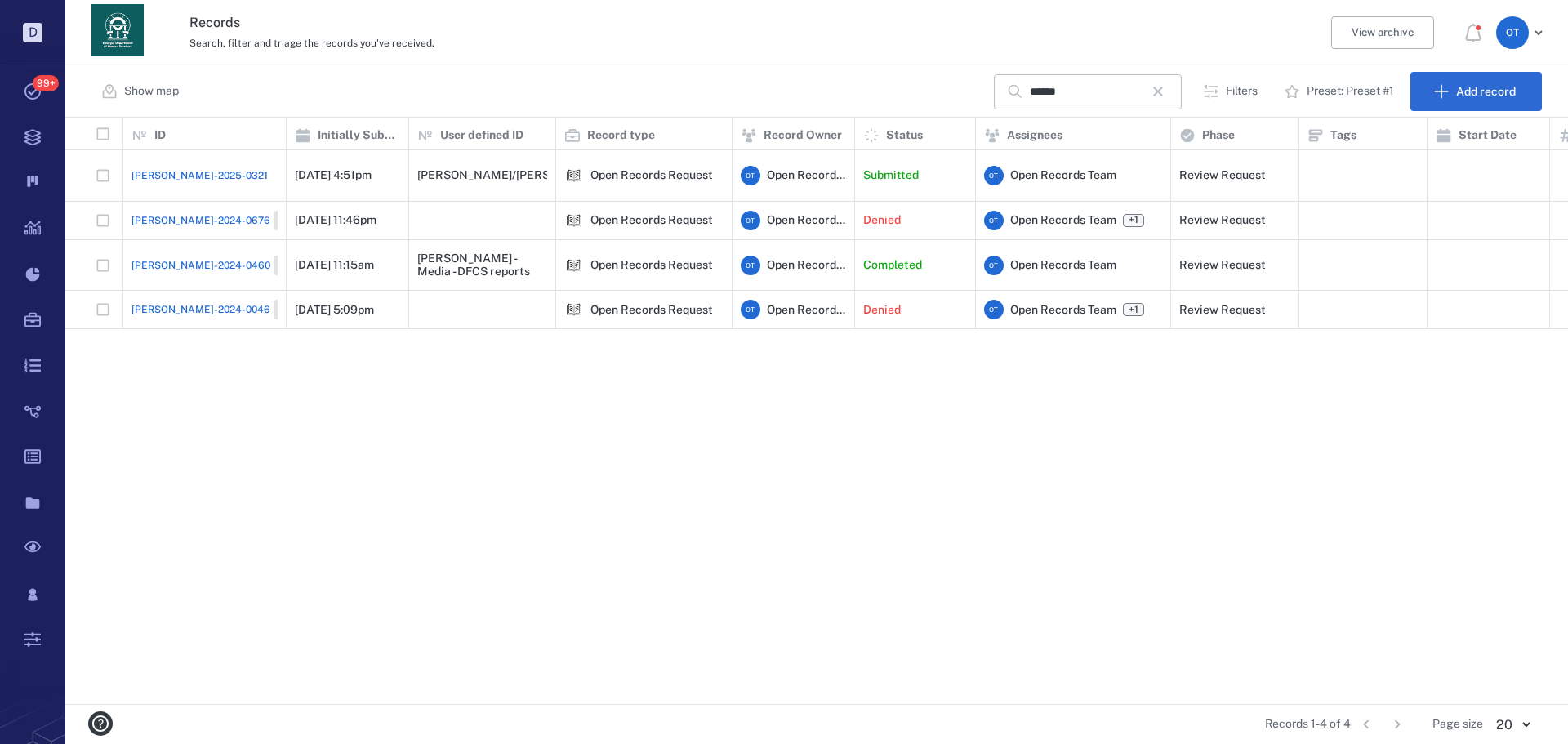
click at [637, 385] on div "[PERSON_NAME]-2025-0321 [DATE] 4:51pm [PERSON_NAME]/[PERSON_NAME] Open Records …" at bounding box center [1230, 427] width 2331 height 554
click at [620, 379] on div "[PERSON_NAME]-2025-0321 [DATE] 4:51pm [PERSON_NAME]/[PERSON_NAME] Open Records …" at bounding box center [1230, 427] width 2331 height 554
click at [1160, 92] on icon "button" at bounding box center [1158, 91] width 20 height 20
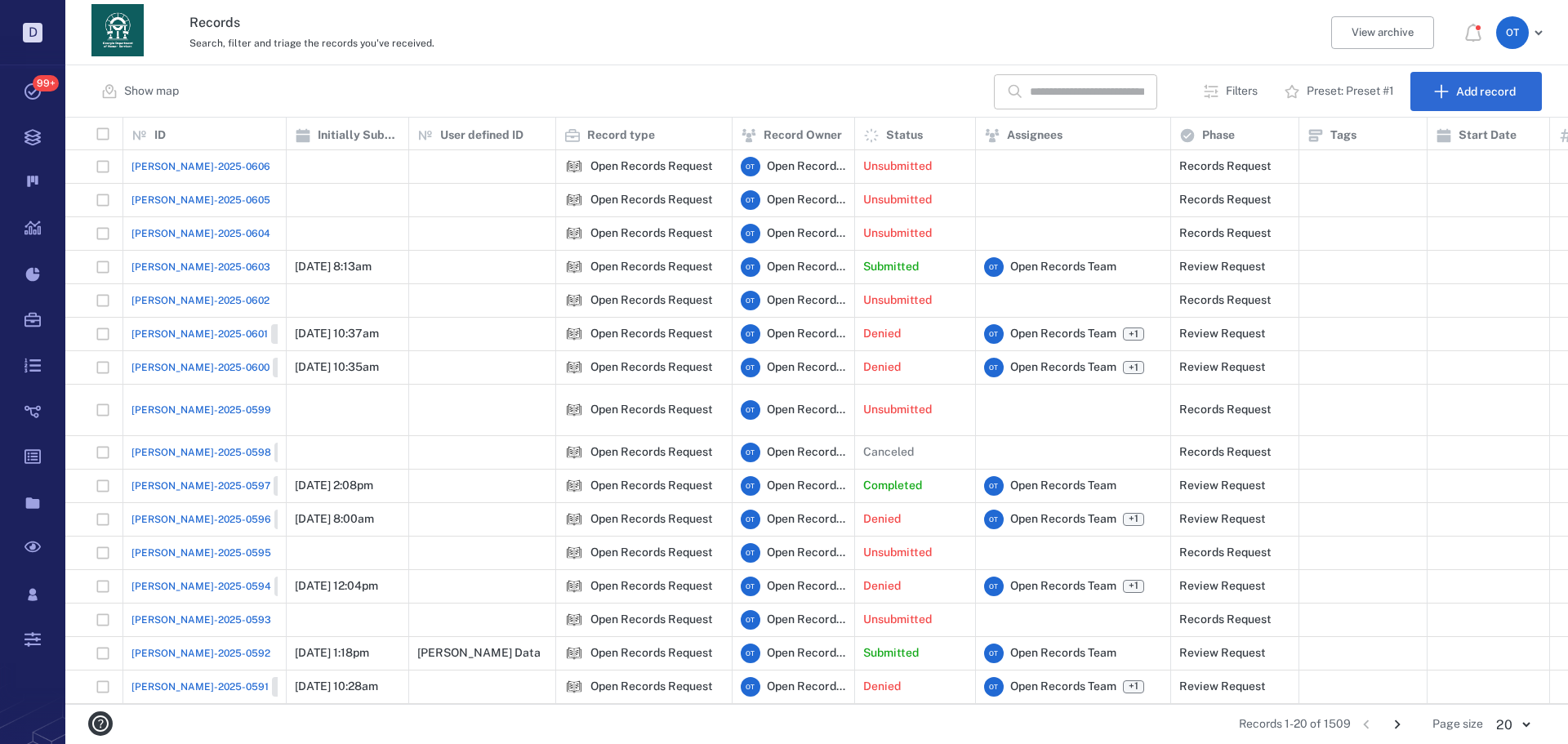
scroll to position [574, 1491]
click at [159, 275] on div "[PERSON_NAME]-2025-0603" at bounding box center [204, 267] width 146 height 33
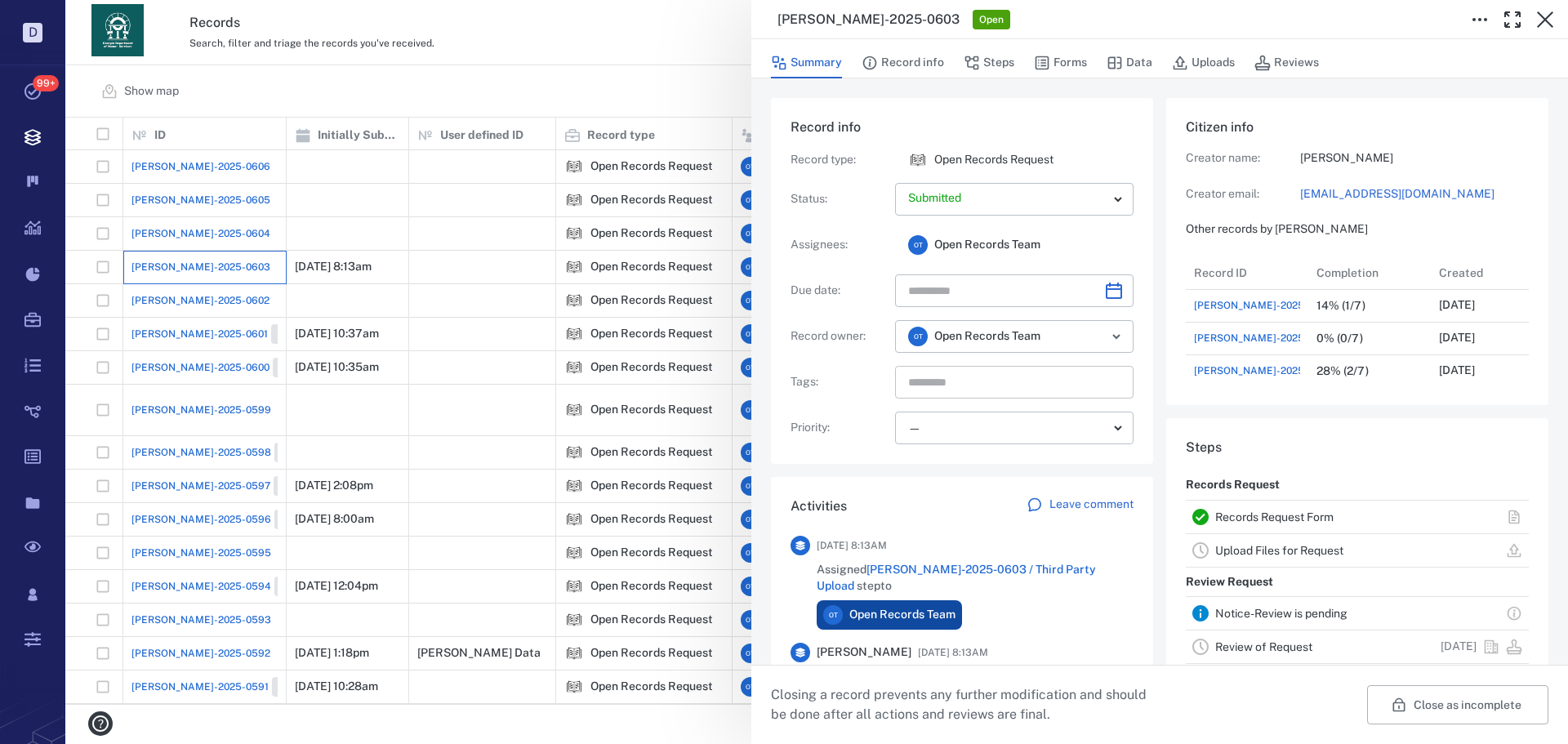
scroll to position [409, 0]
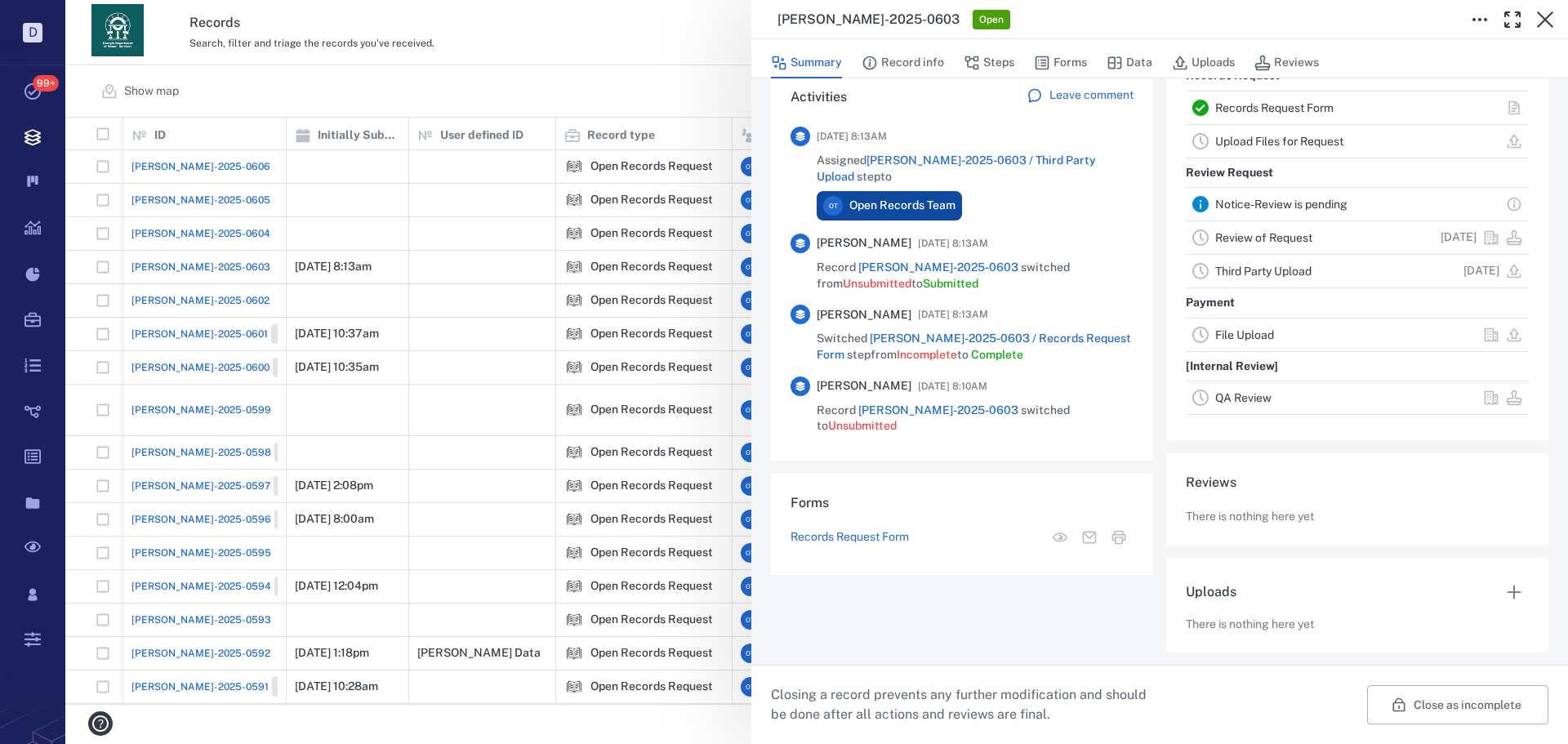
click at [629, 105] on div "[PERSON_NAME]-2025-0603 Open Summary Record info Steps Forms Data Uploads Revie…" at bounding box center [816, 372] width 1502 height 744
